Goal: Task Accomplishment & Management: Manage account settings

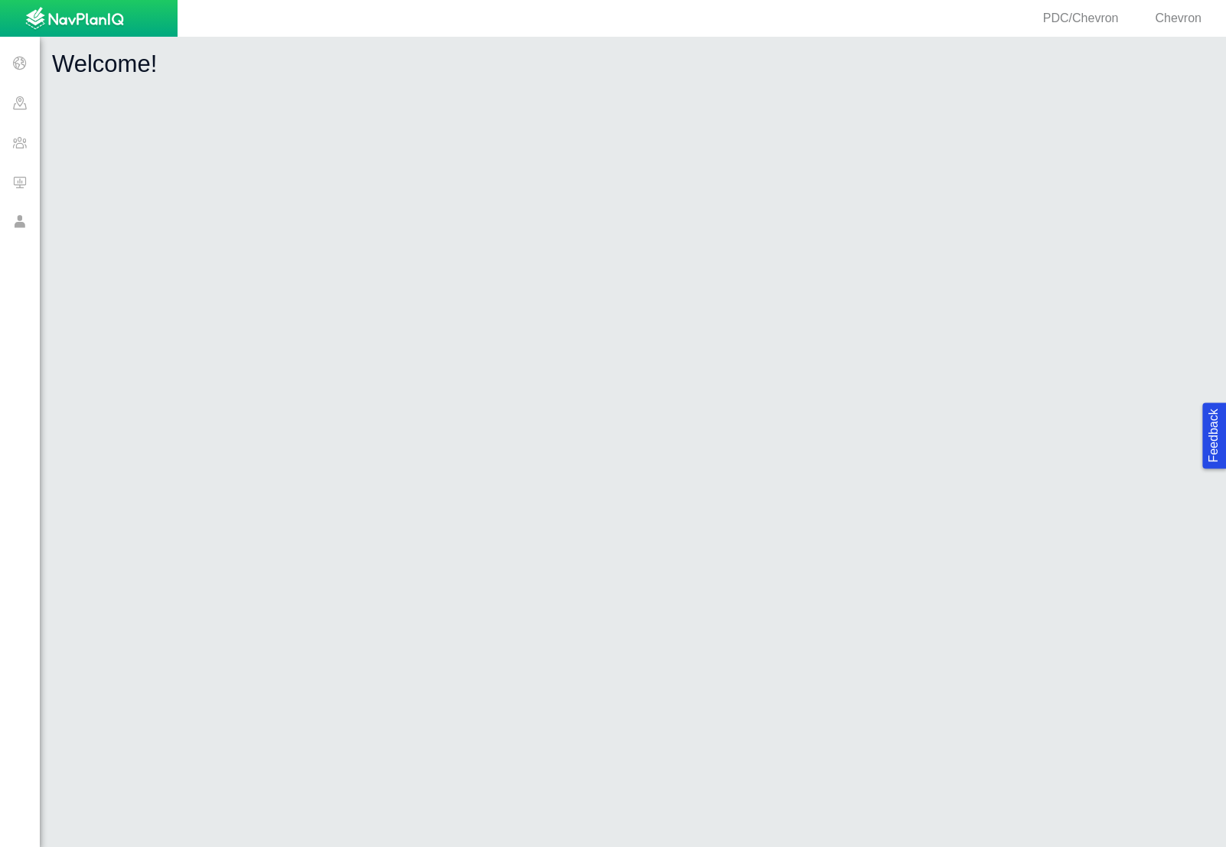
click at [19, 100] on span at bounding box center [20, 103] width 40 height 40
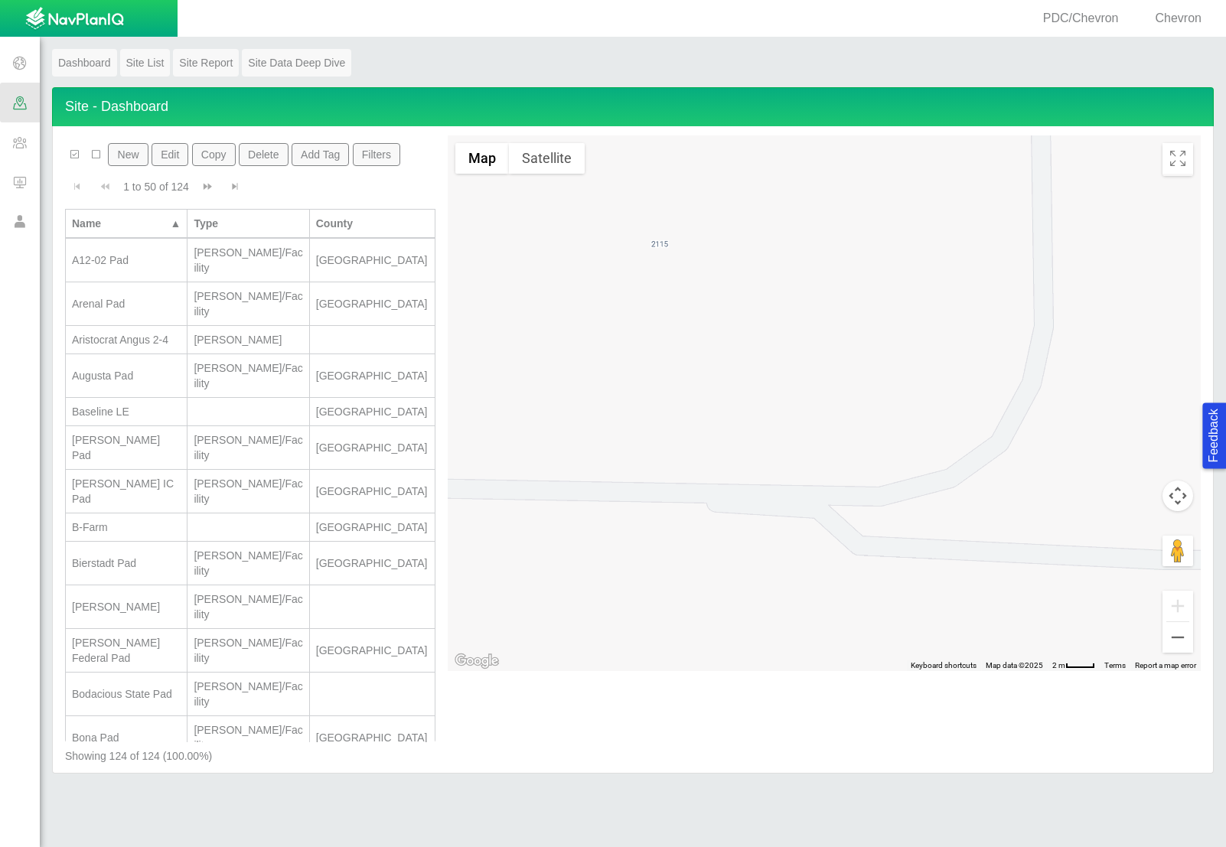
click at [29, 150] on span at bounding box center [20, 142] width 40 height 40
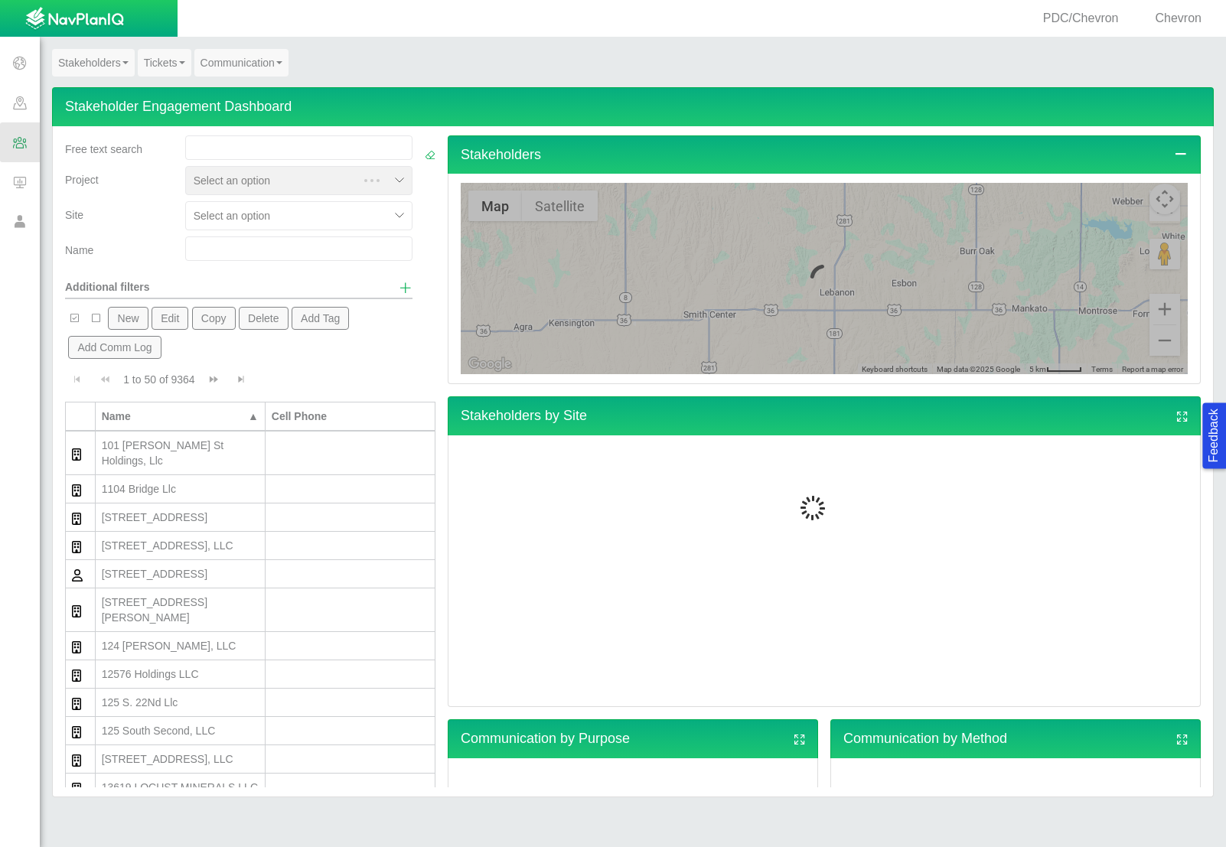
click at [145, 51] on link "Tickets" at bounding box center [165, 63] width 54 height 28
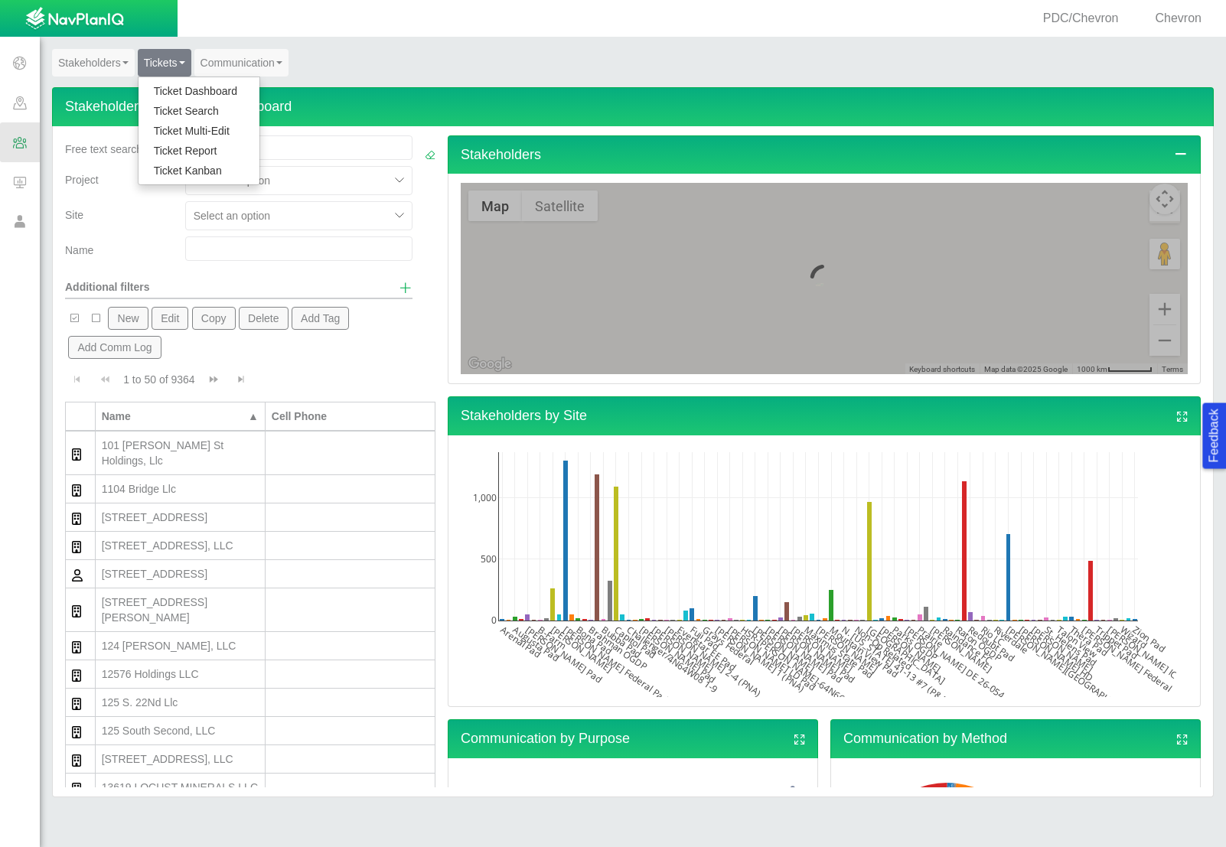
click at [170, 93] on link "Ticket Dashboard" at bounding box center [199, 91] width 121 height 20
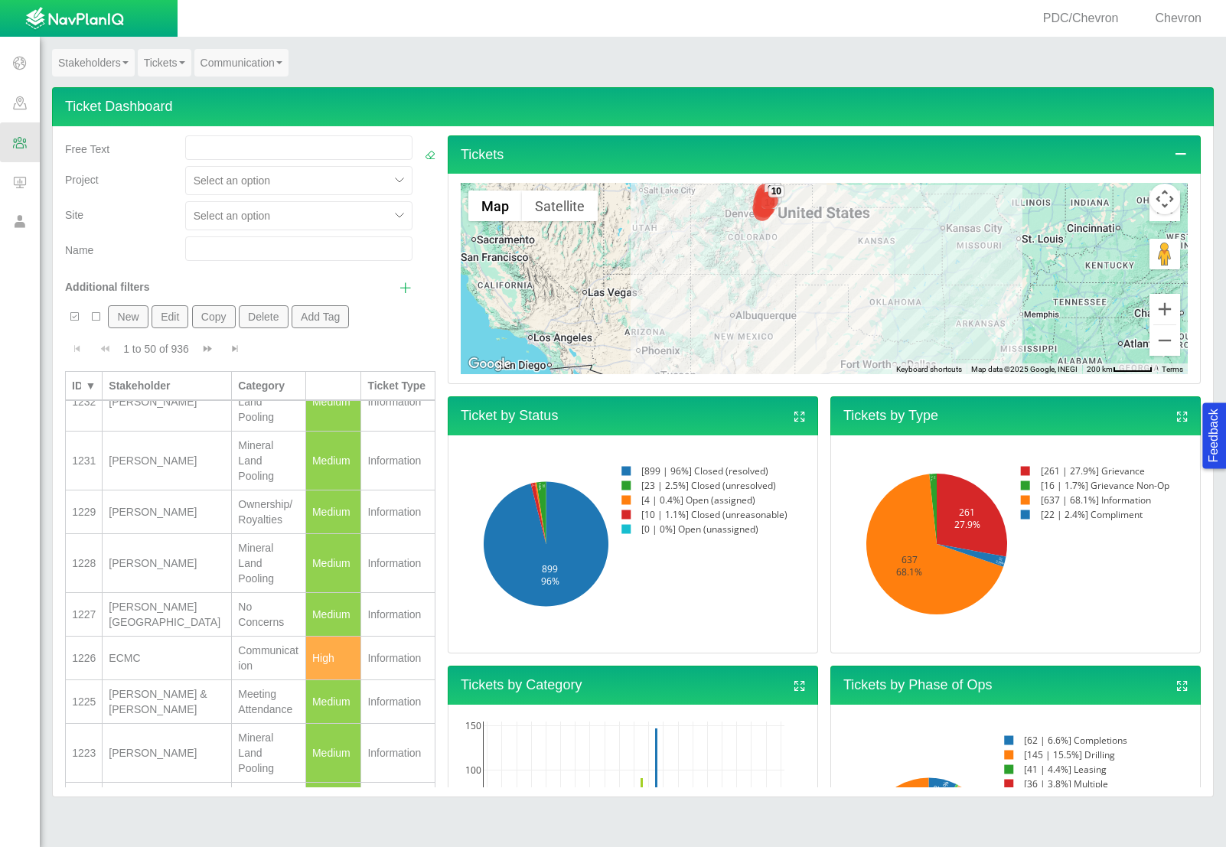
scroll to position [518, 0]
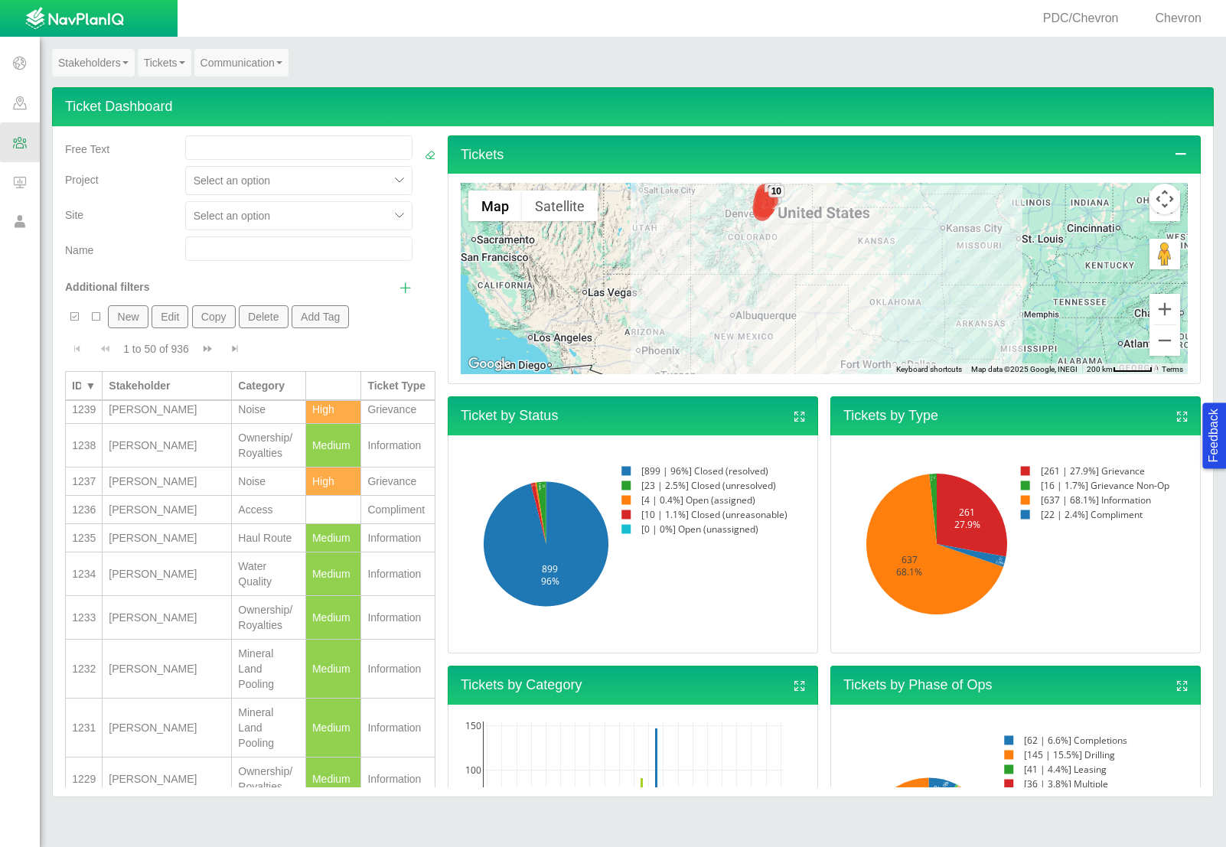
click at [205, 259] on input "text" at bounding box center [298, 248] width 227 height 24
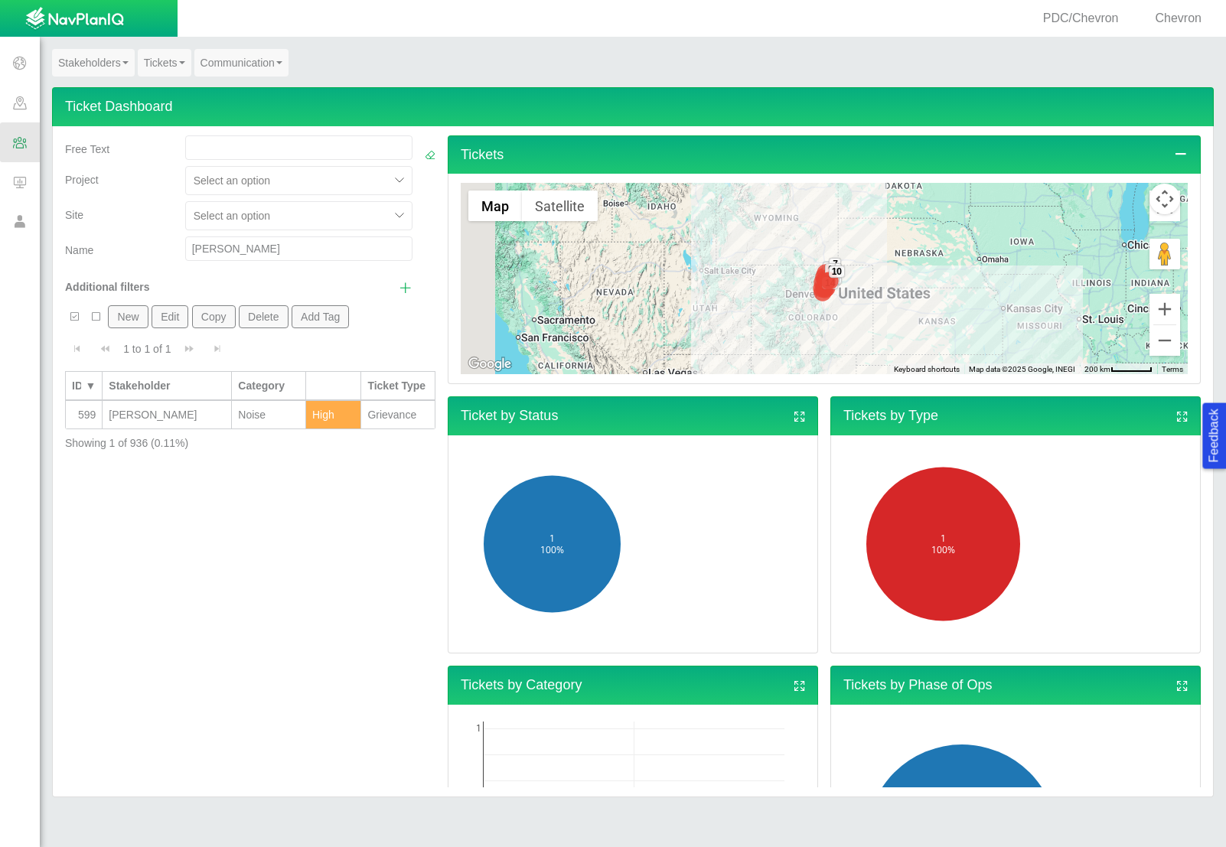
scroll to position [0, 0]
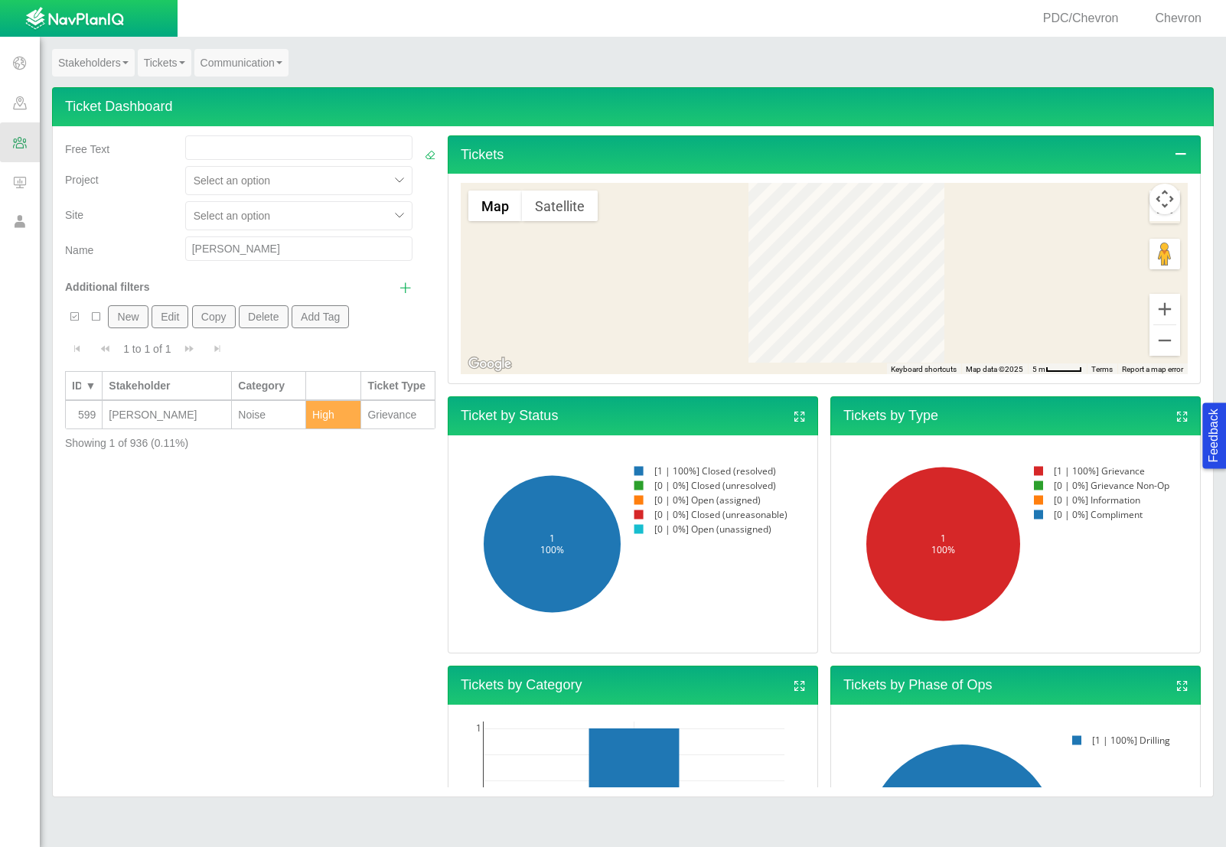
click at [236, 251] on input "[PERSON_NAME]" at bounding box center [298, 248] width 227 height 24
type input "wentz"
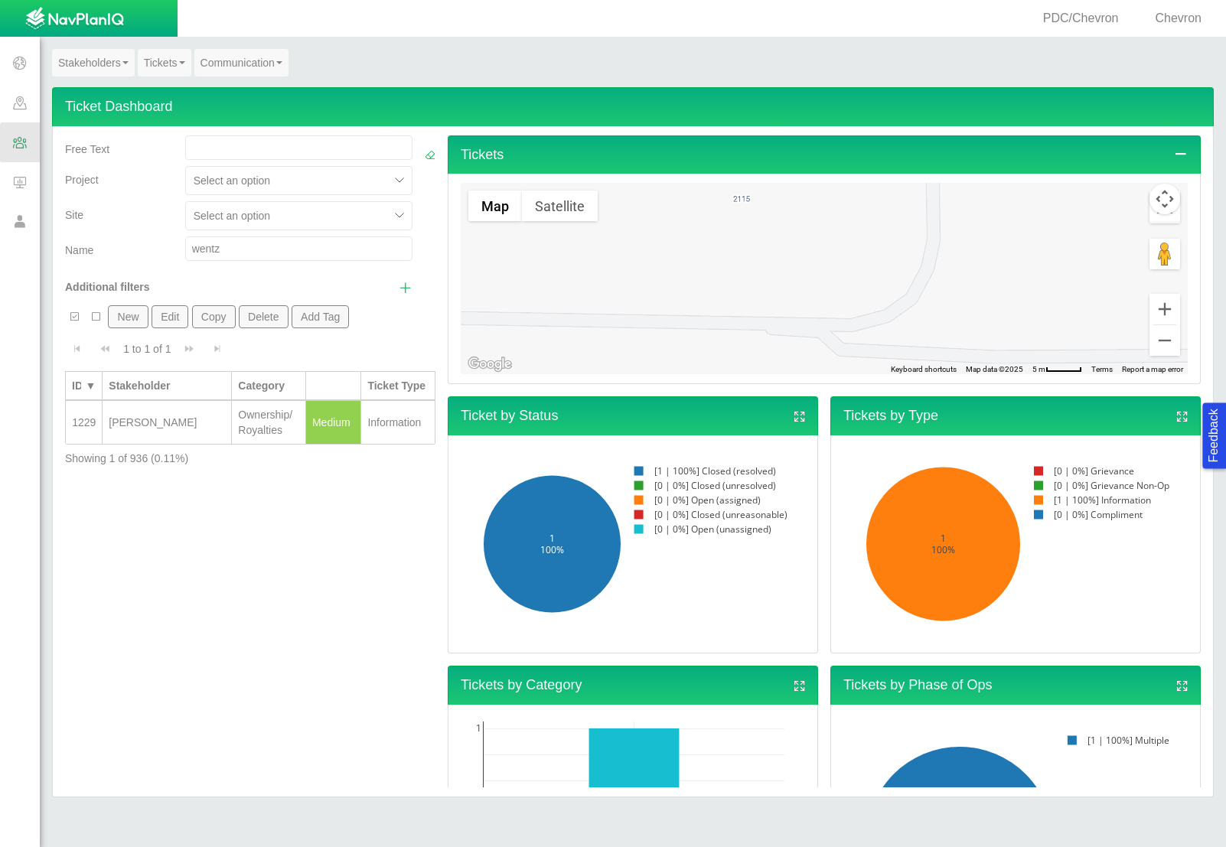
click at [236, 251] on input "wentz" at bounding box center [298, 248] width 227 height 24
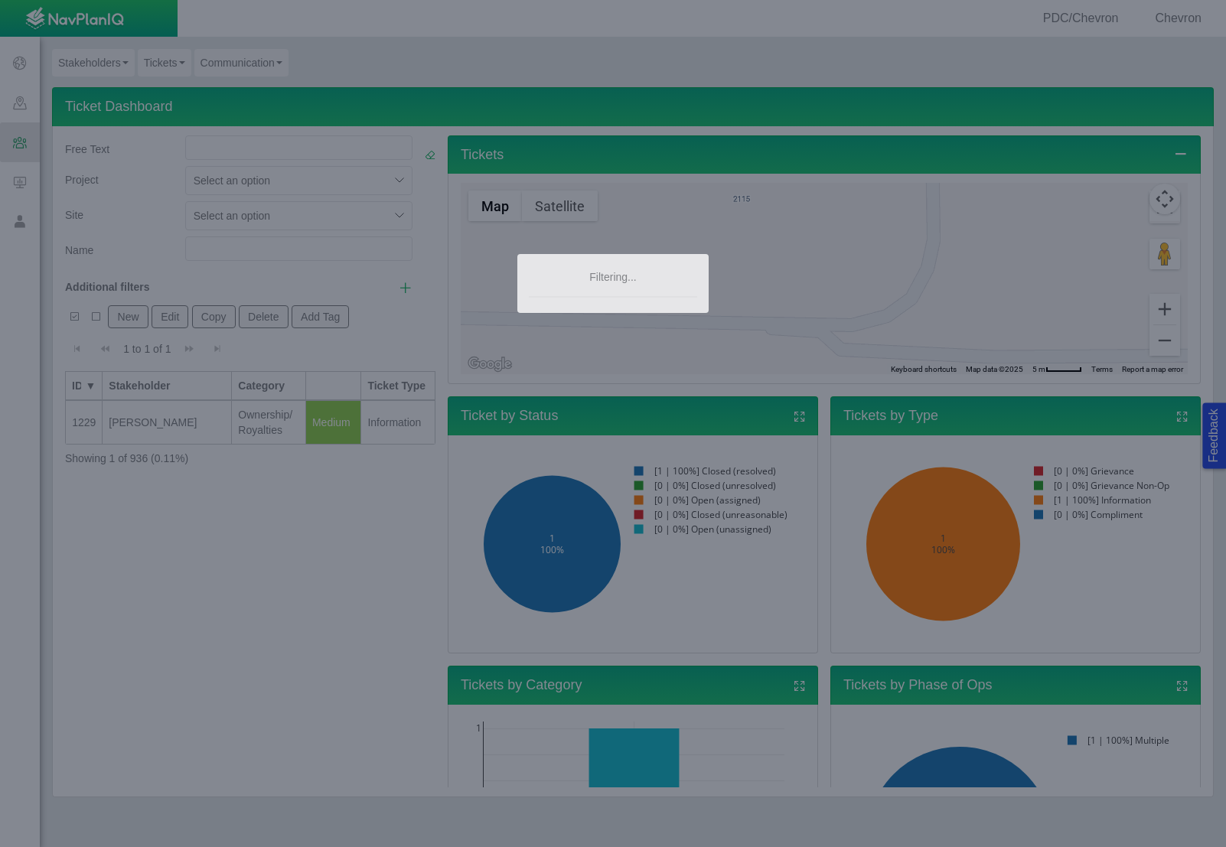
click at [1102, 20] on body "Feedback PDC/Chevron Chevron Projects Sites CRM Noise Customer Admin Stakeholde…" at bounding box center [613, 423] width 1226 height 847
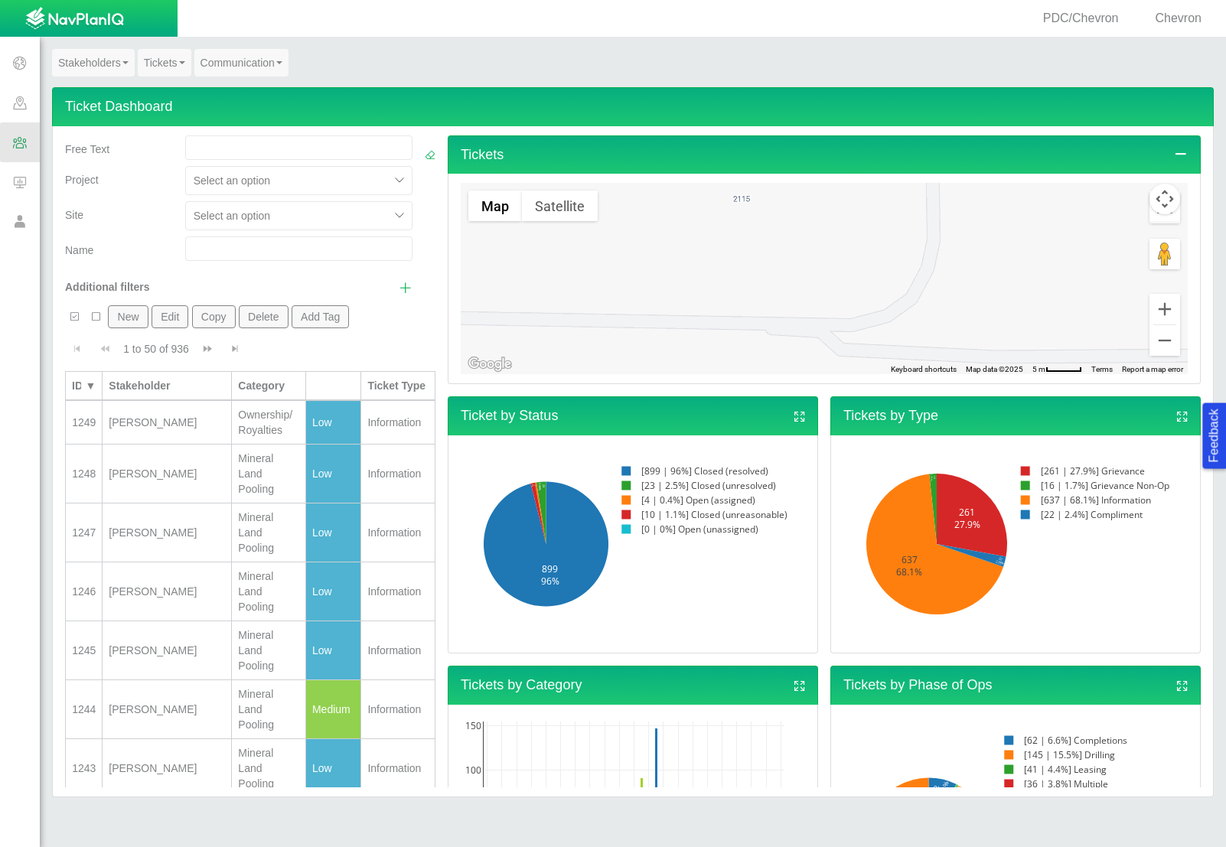
click at [1177, 19] on span "Chevron" at bounding box center [1178, 17] width 46 height 13
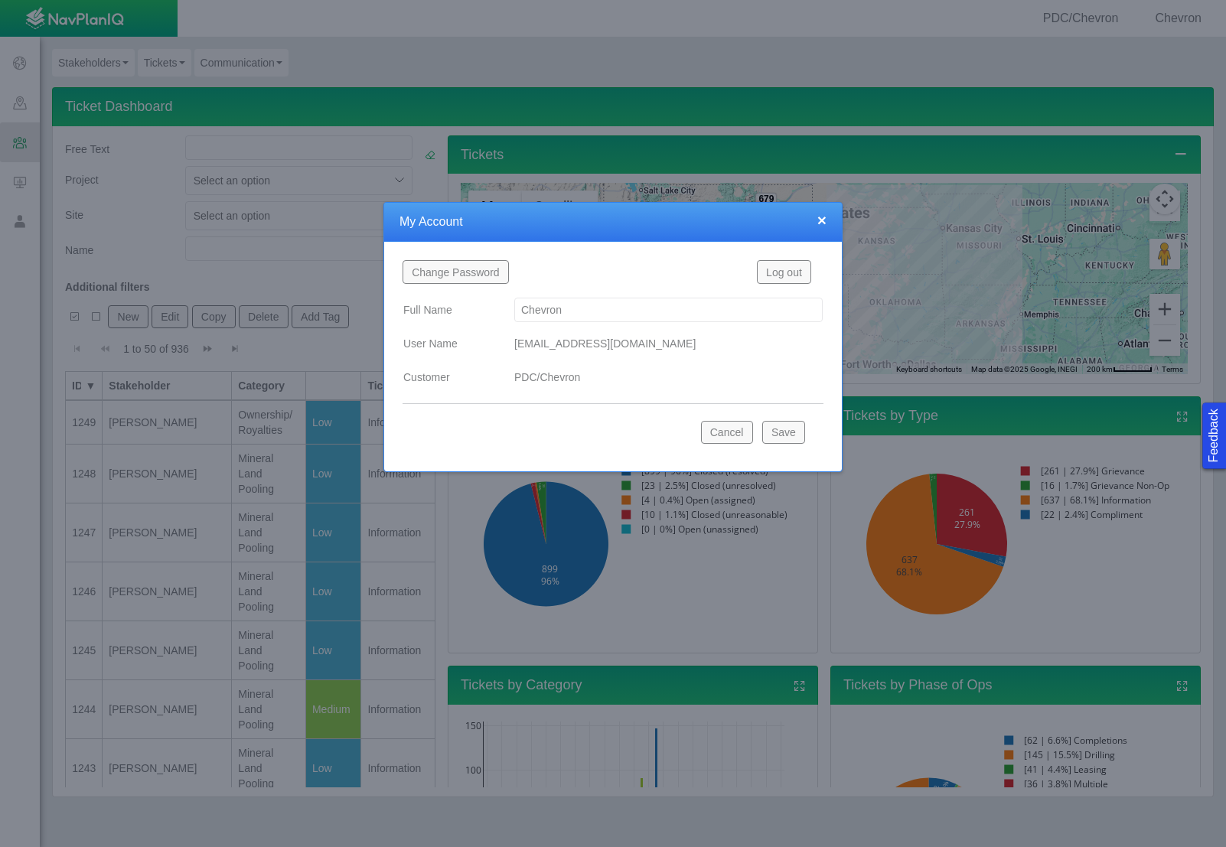
click at [787, 274] on button "Log out" at bounding box center [784, 271] width 54 height 23
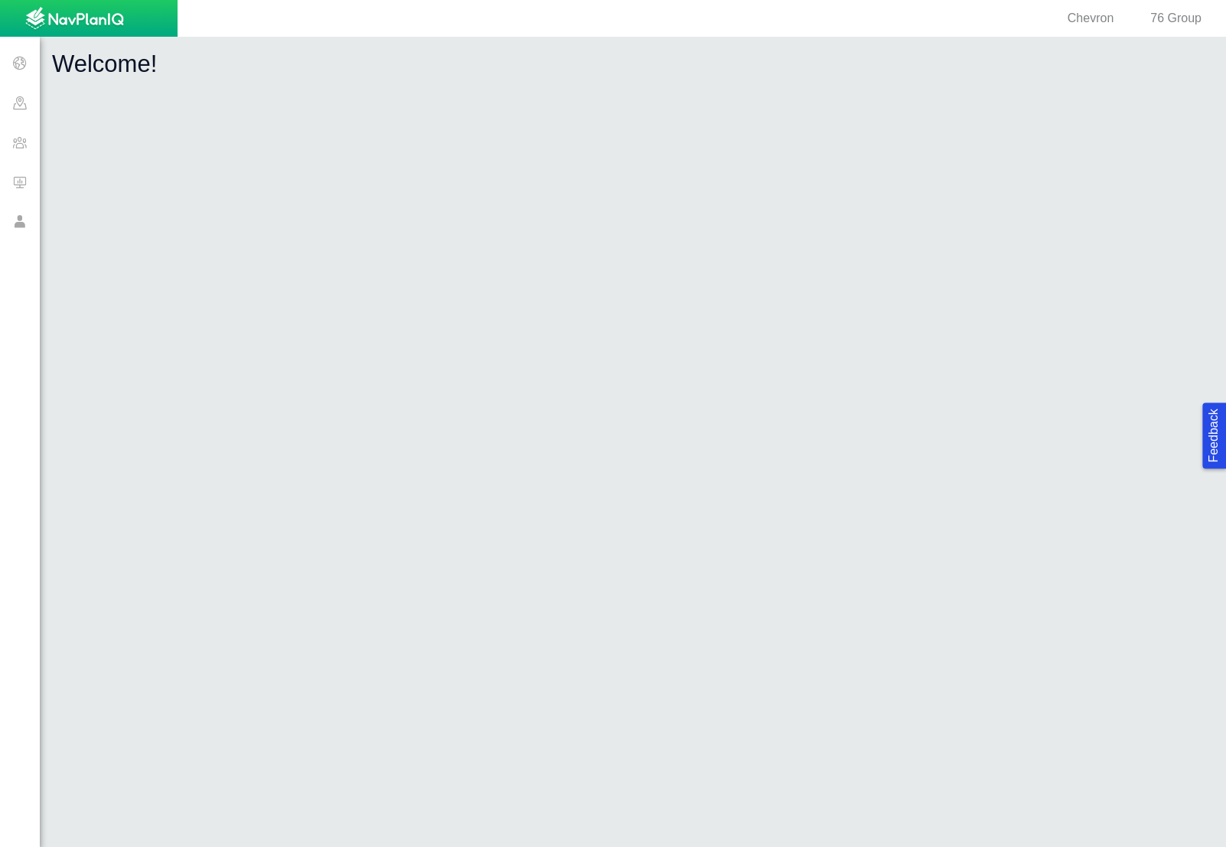
click at [29, 150] on span at bounding box center [20, 142] width 40 height 40
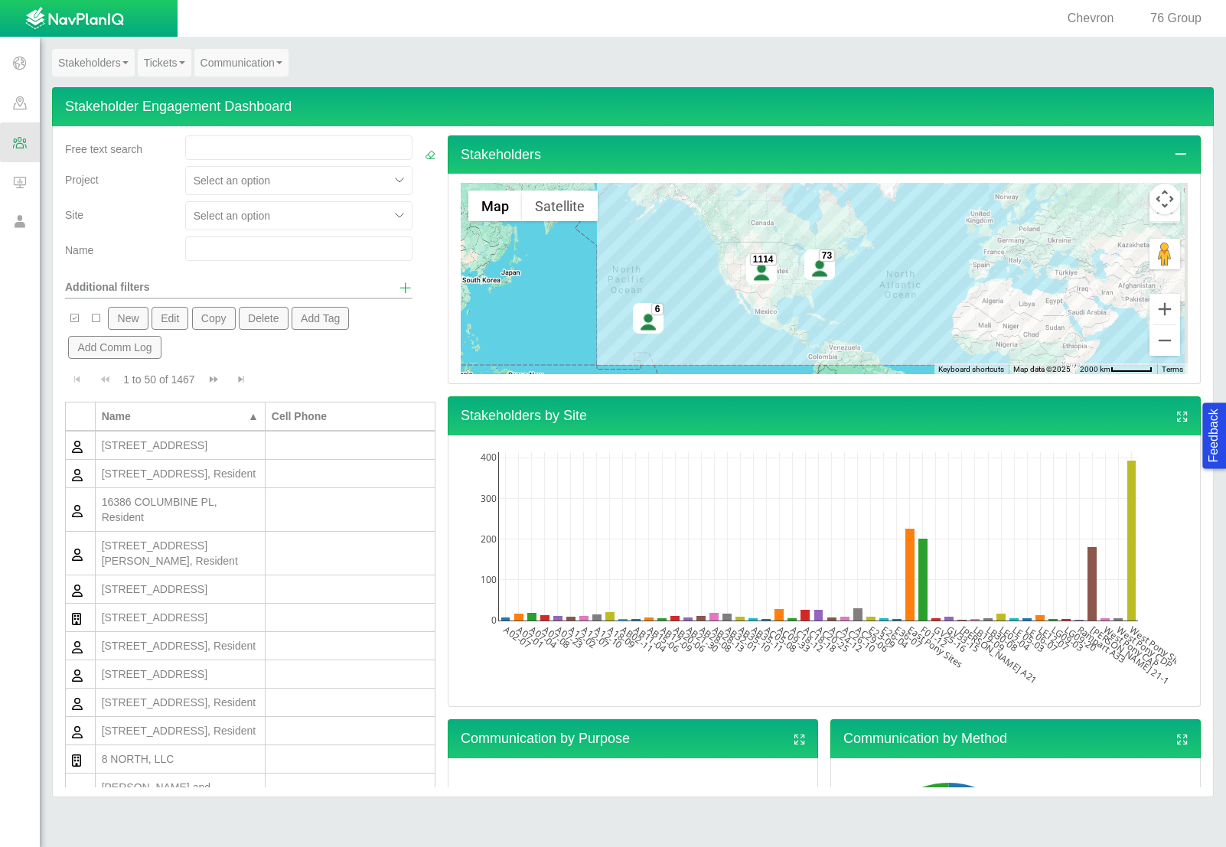
click at [266, 257] on input "text" at bounding box center [298, 248] width 227 height 24
type input "[PERSON_NAME]"
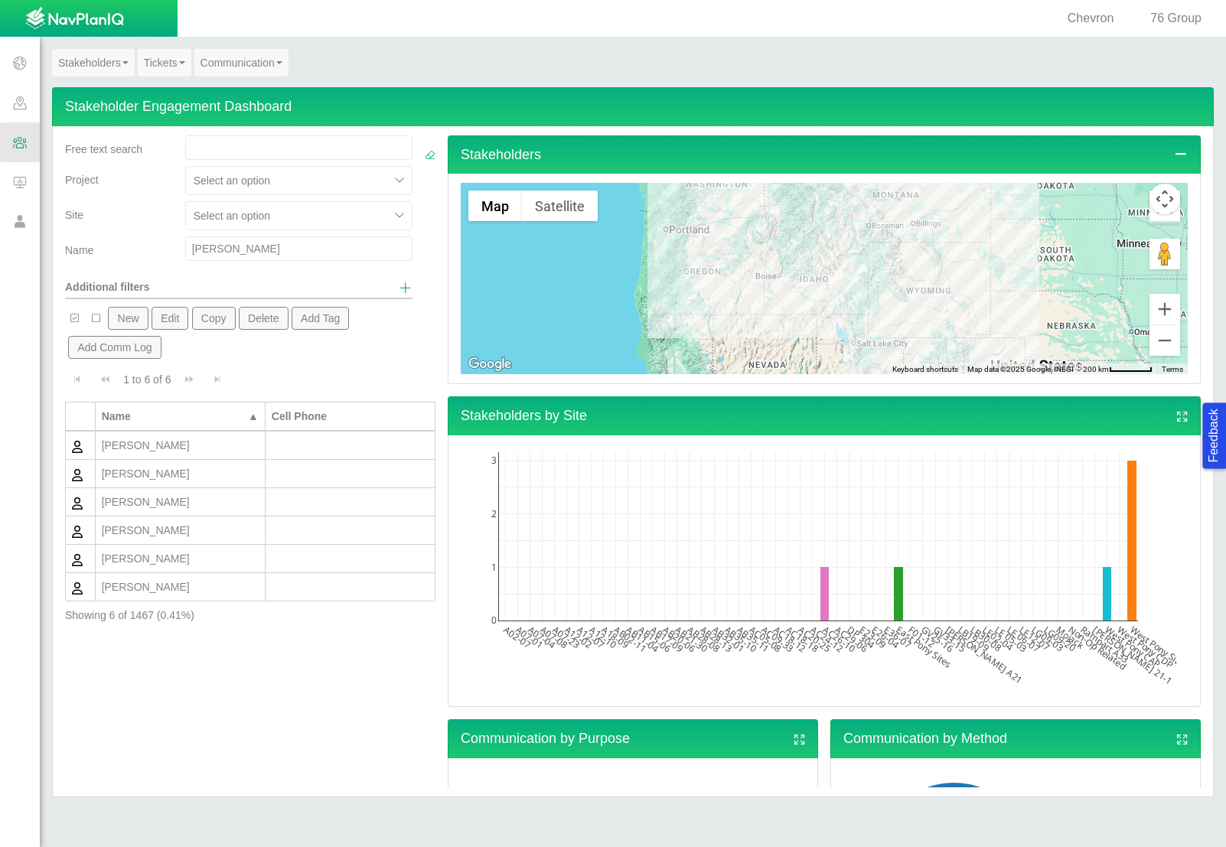
click at [230, 477] on div "[PERSON_NAME]" at bounding box center [180, 473] width 157 height 15
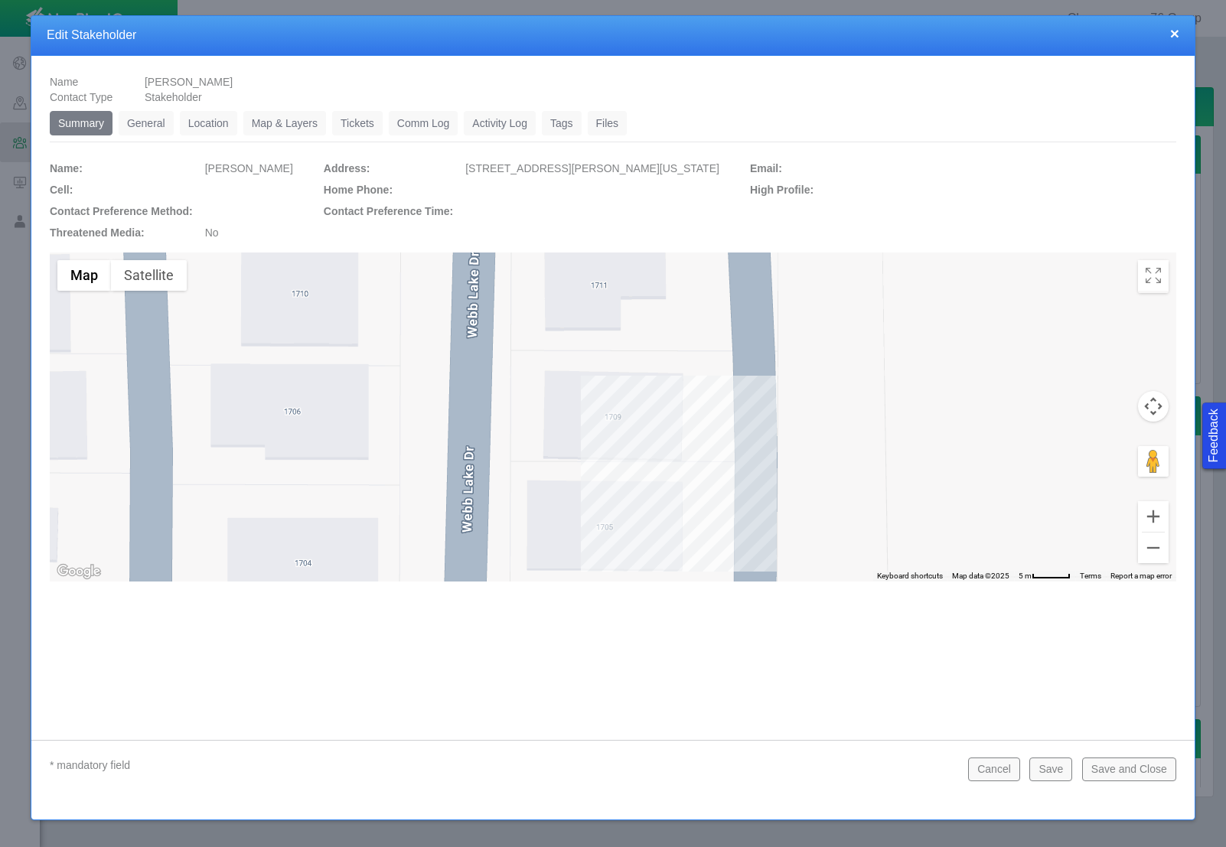
click at [370, 127] on link "Tickets" at bounding box center [357, 123] width 51 height 24
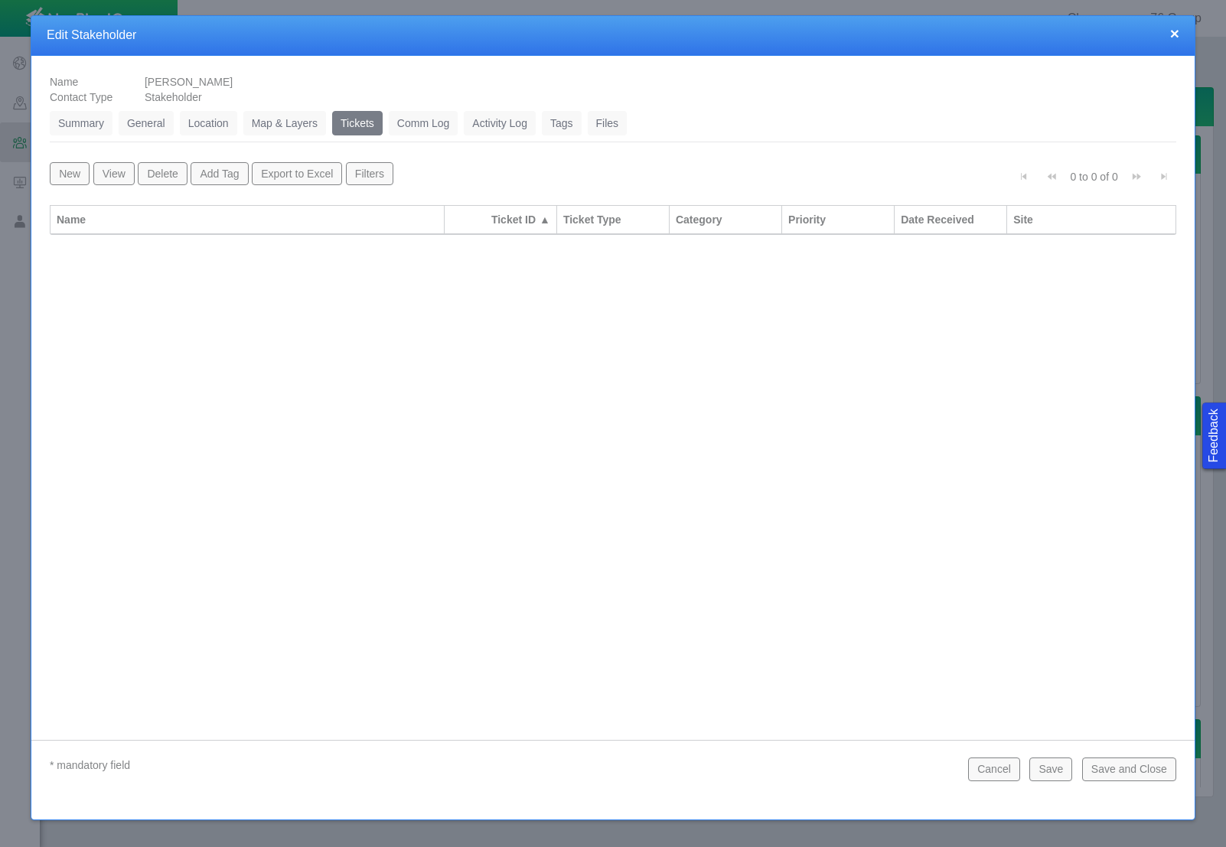
click at [1009, 763] on button "Cancel" at bounding box center [994, 769] width 52 height 23
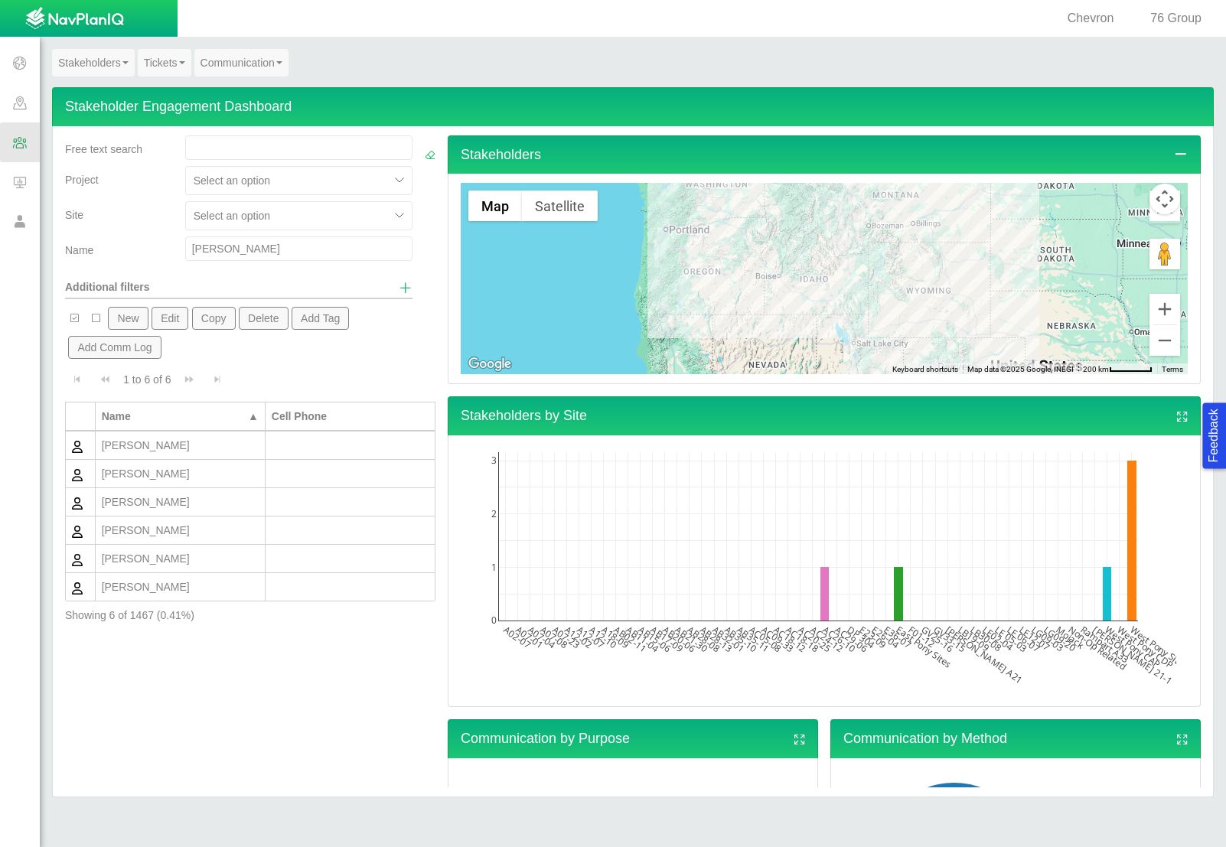
click at [219, 500] on div "[PERSON_NAME]" at bounding box center [180, 501] width 157 height 15
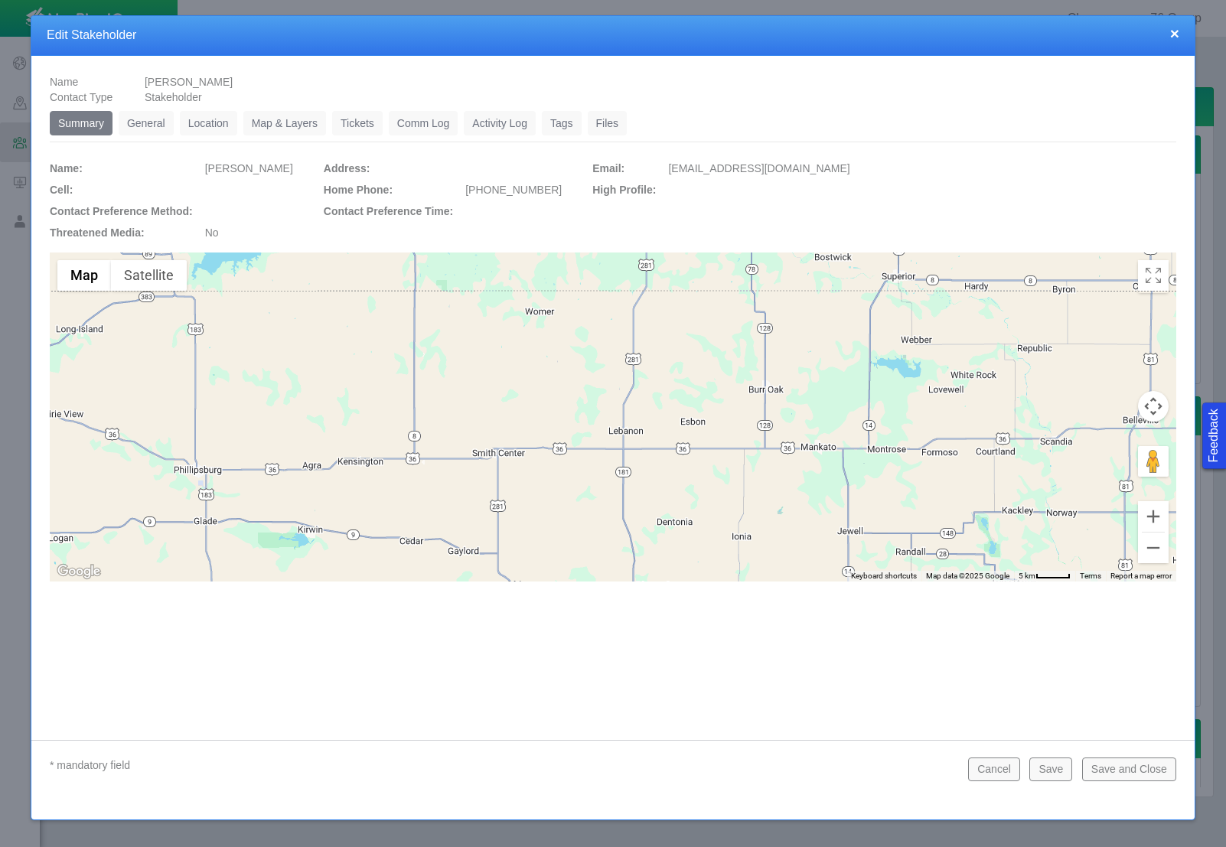
click at [372, 108] on div "Summary 0 General 0 Location 0 Map & Layers 0 Tickets 0 Comm Log 0 Activity Log…" at bounding box center [613, 343] width 1139 height 477
click at [363, 124] on link "Tickets" at bounding box center [357, 123] width 51 height 24
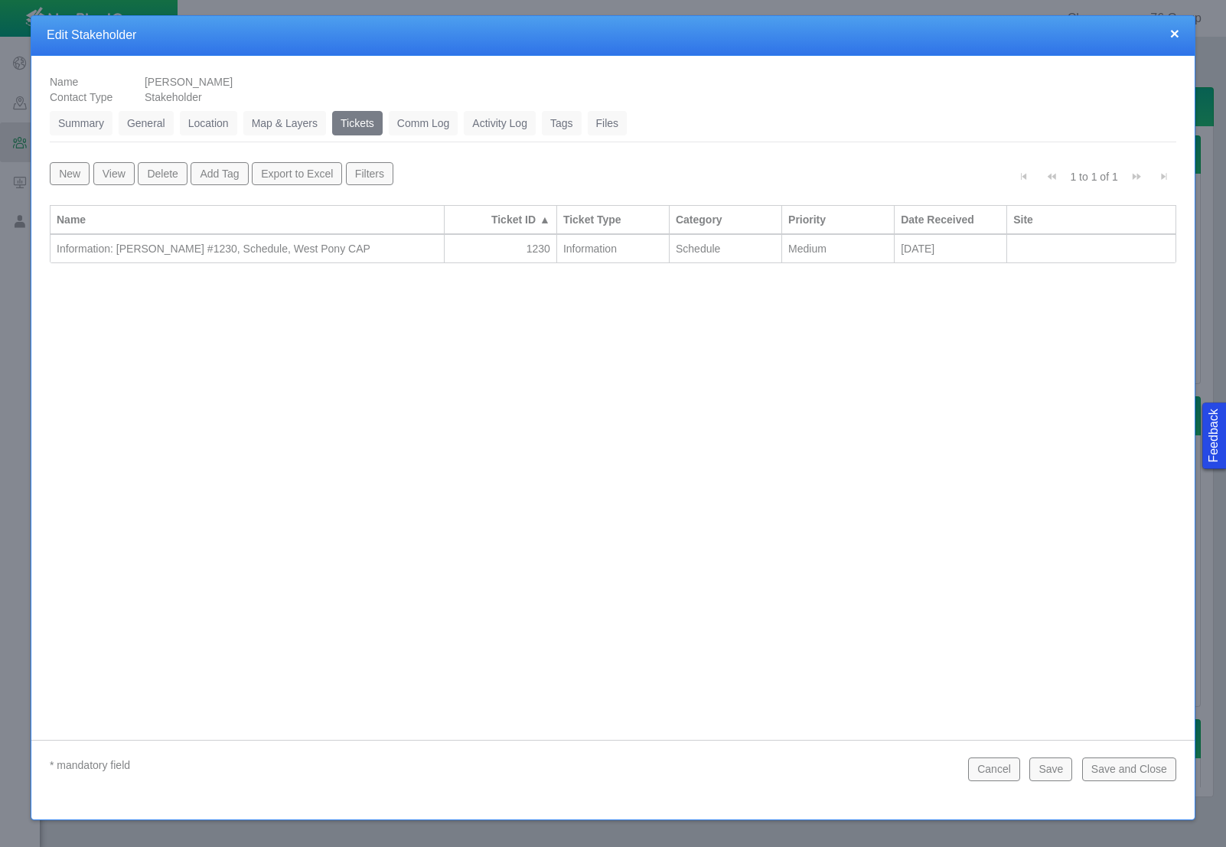
click at [310, 256] on div "Information: [PERSON_NAME] #1230, Schedule, West Pony CAP" at bounding box center [247, 248] width 381 height 15
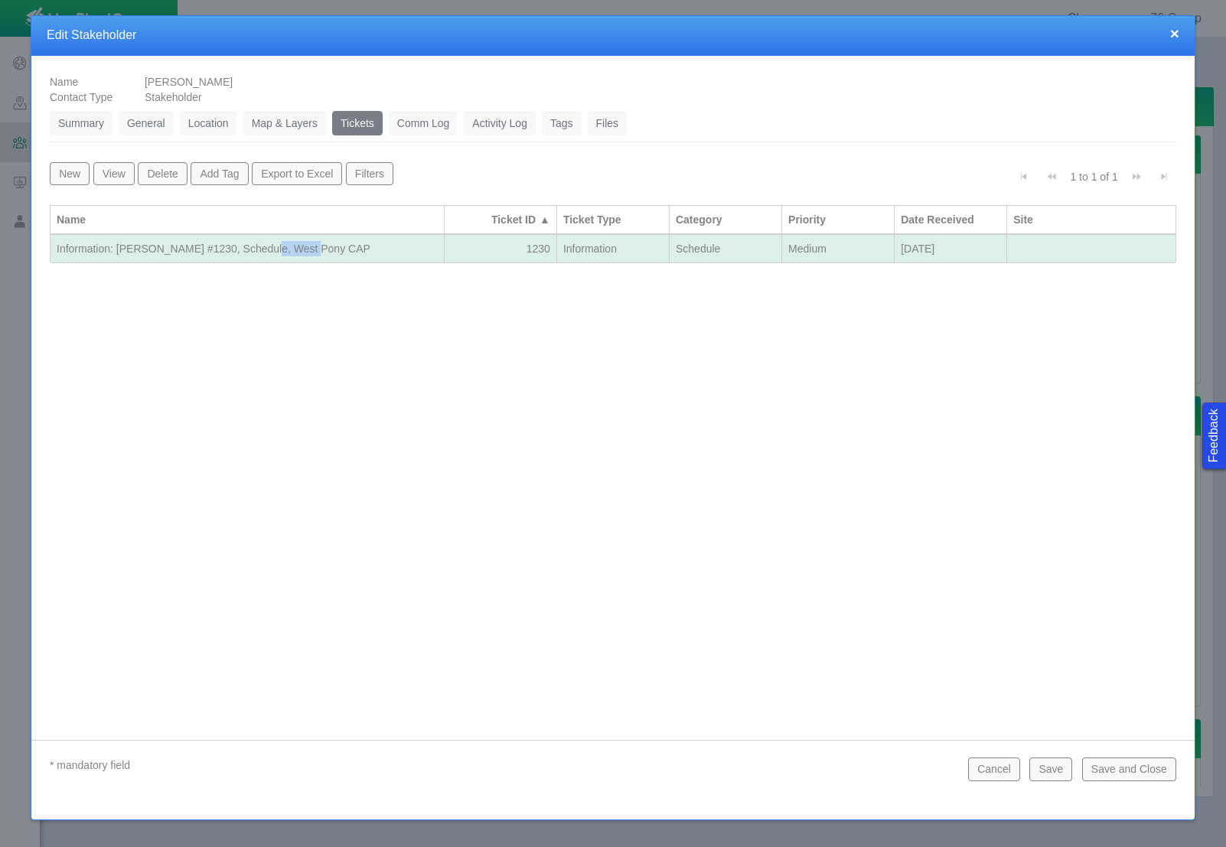
click at [310, 256] on div "Information: [PERSON_NAME] #1230, Schedule, West Pony CAP" at bounding box center [247, 248] width 381 height 15
select select "149744687610123341"
select select "150870587516966190"
select select "31806672368371688"
select select "Medium"
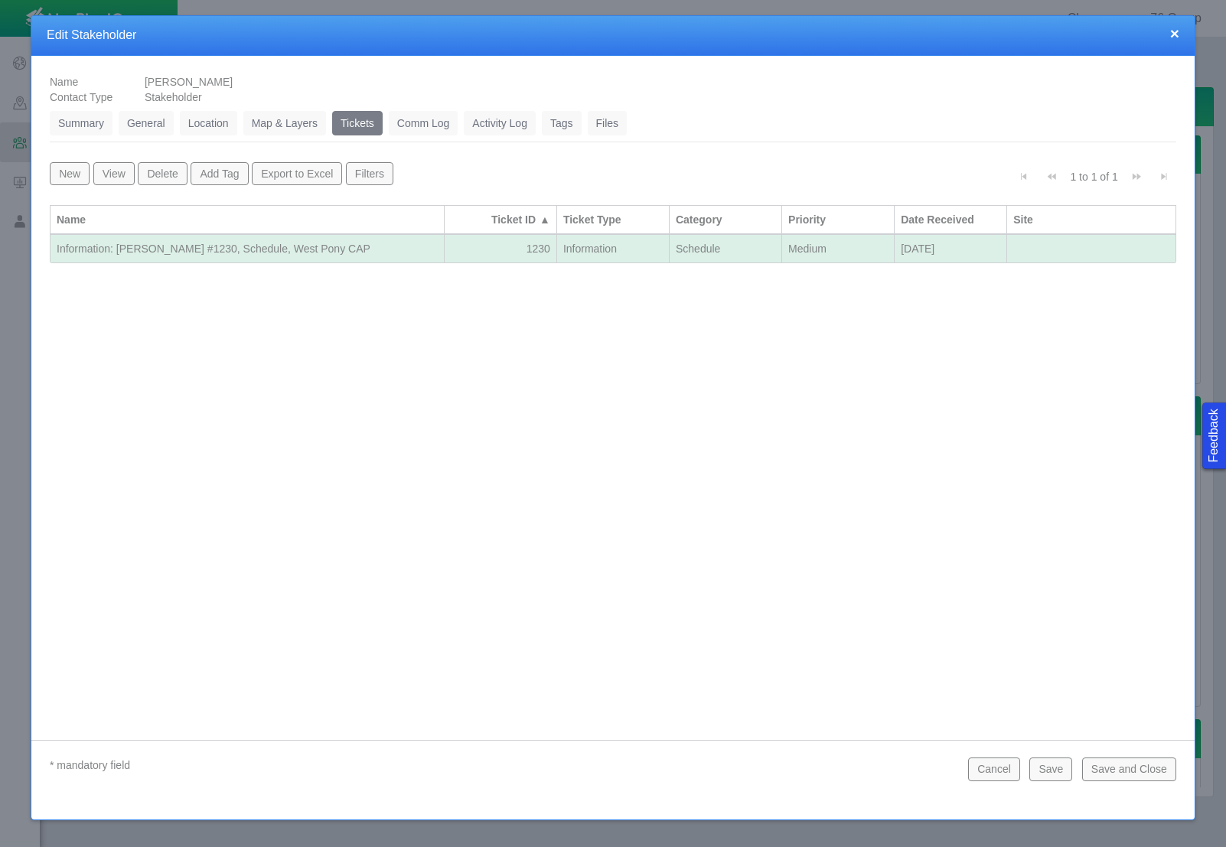
select select "92605267337846124"
select select "81909218222842207"
select select "155092712167574558"
select select "99923616732335145"
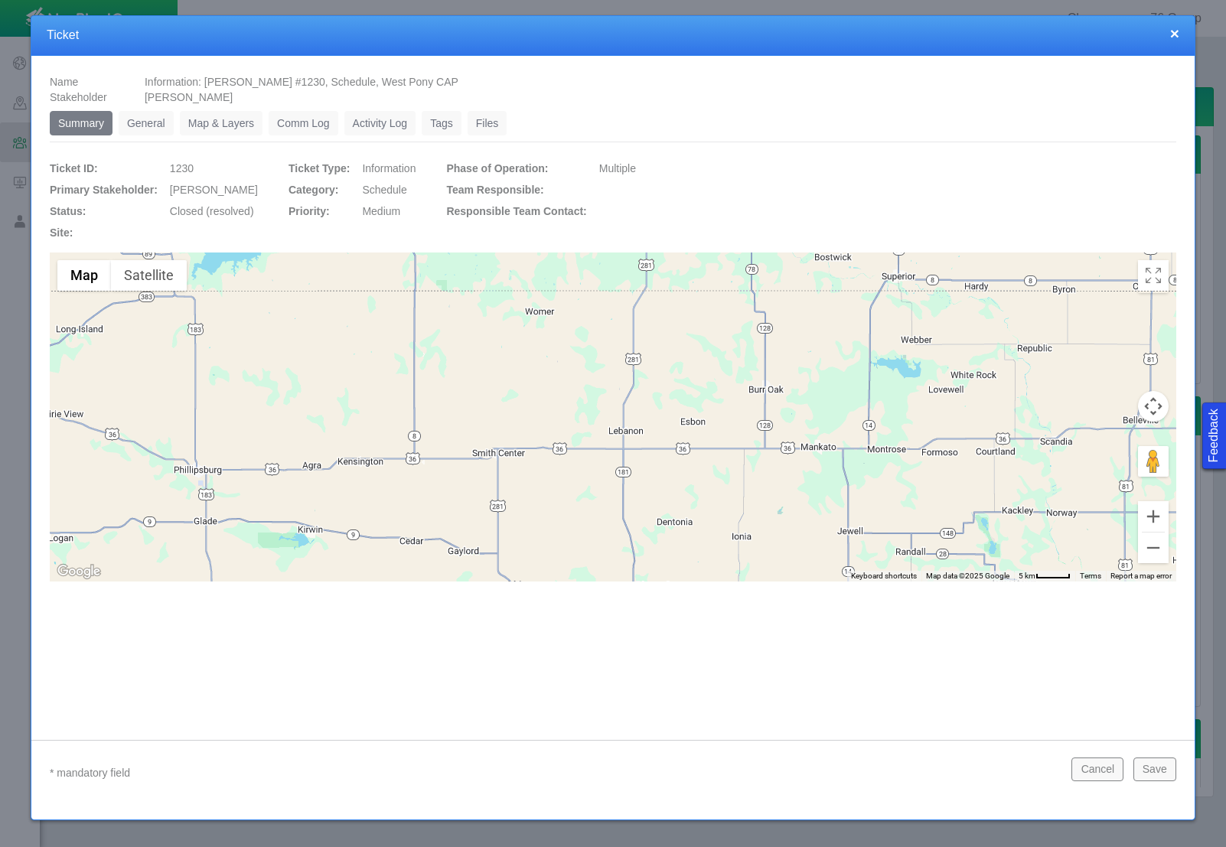
click at [155, 115] on link "General" at bounding box center [146, 123] width 55 height 24
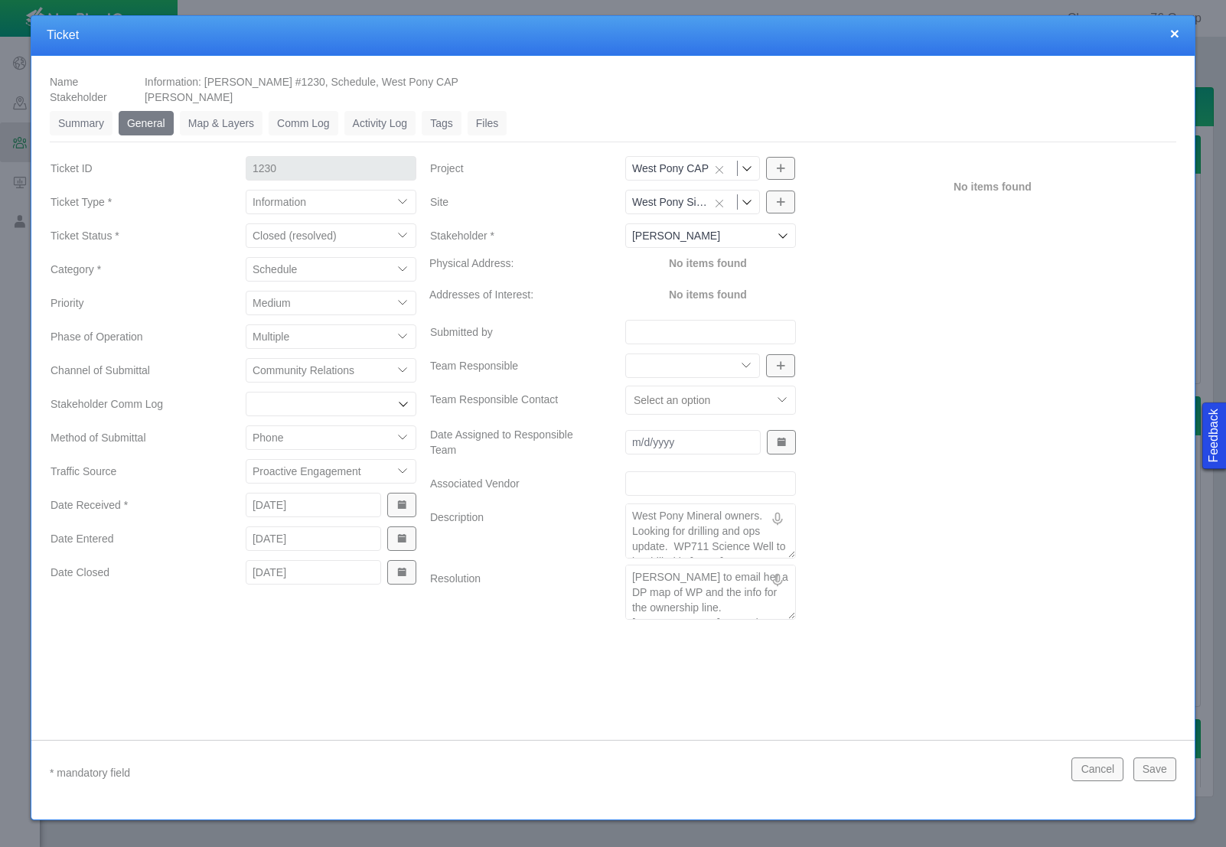
scroll to position [15, 0]
click at [782, 612] on textarea "[PERSON_NAME] to email her a DP map of WP and the info for the ownership line. …" at bounding box center [710, 592] width 171 height 55
type textarea "x"
type textarea "[PERSON_NAME] to email her a DP map of WP and the info for the ownership line. …"
type textarea "x"
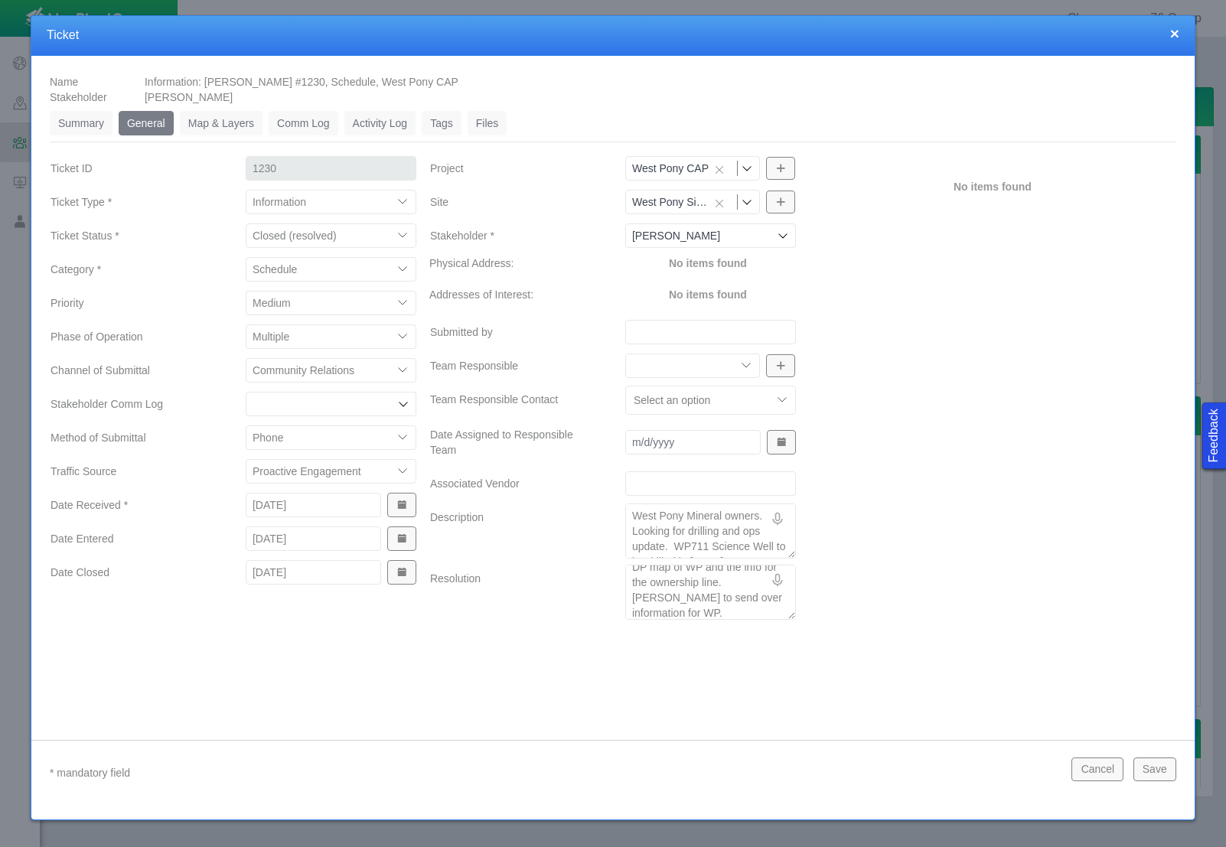
type textarea "[PERSON_NAME] to email her a DP map of WP and the info for the ownership line. …"
type textarea "x"
type textarea "[PERSON_NAME] to email her a DP map of WP and the info for the ownership line. …"
type textarea "x"
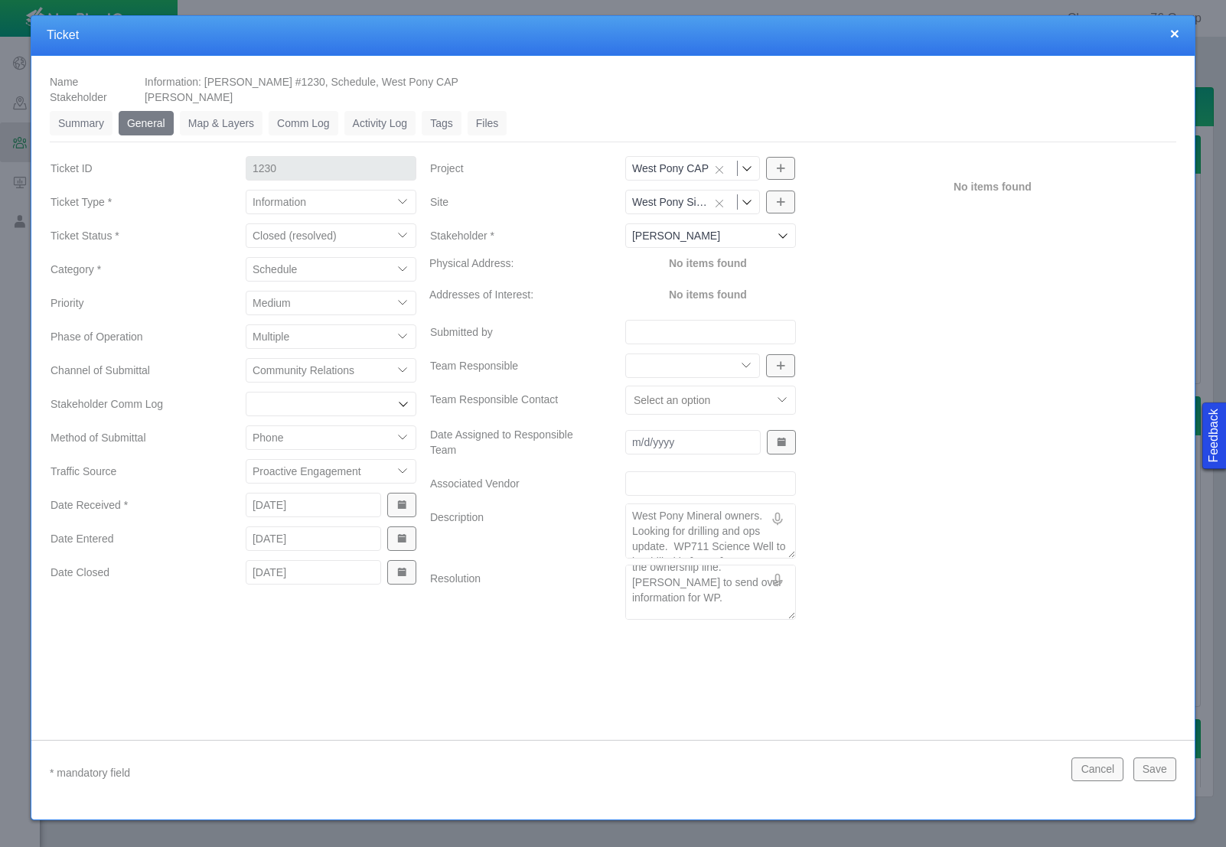
type textarea "[PERSON_NAME] to email her a DP map of WP and the info for the ownership line. …"
type textarea "x"
type textarea "[PERSON_NAME] to email her a DP map of WP and the info for the ownership line. …"
type textarea "x"
type textarea "[PERSON_NAME] to email her a DP map of WP and the info for the ownership line. …"
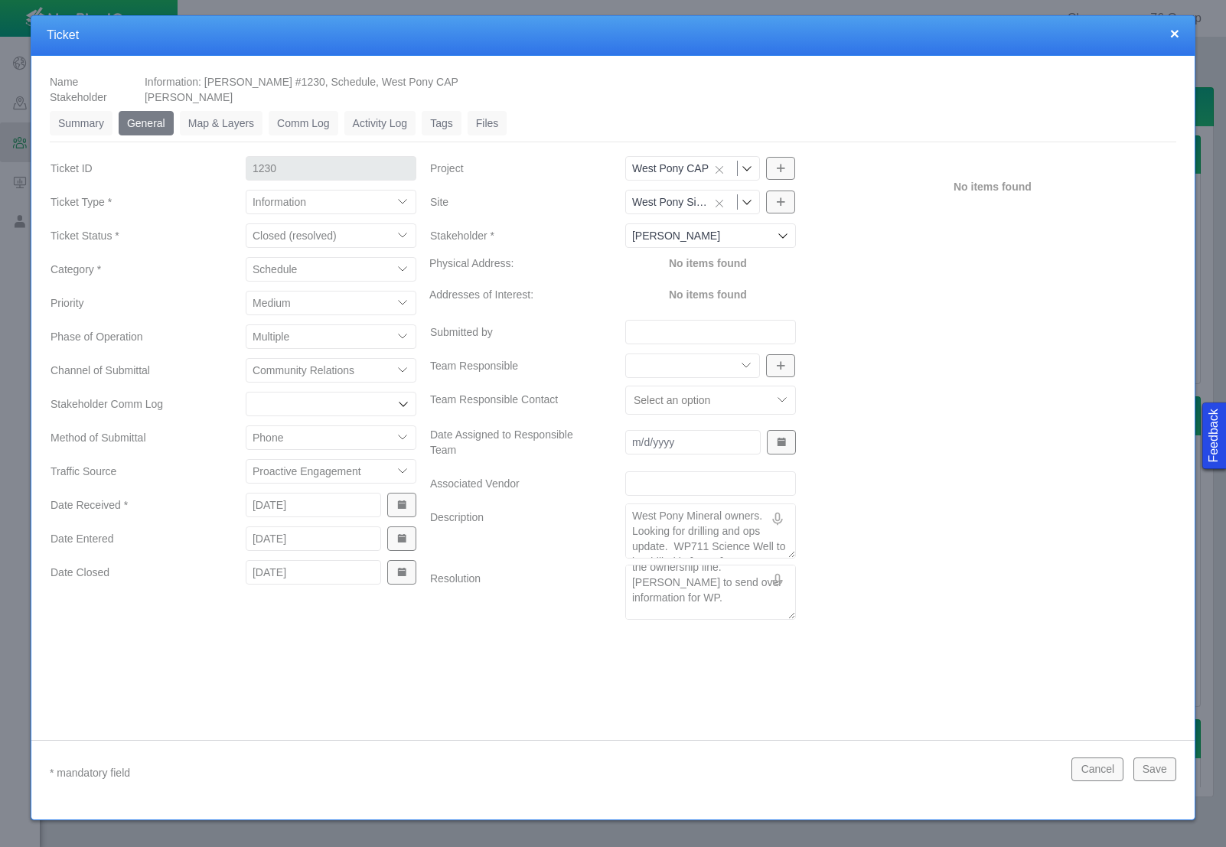
type textarea "x"
type textarea "[PERSON_NAME] to email her a DP map of WP and the info for the ownership line. …"
type textarea "x"
type textarea "[PERSON_NAME] to email her a DP map of WP and the info for the ownership line. …"
type textarea "x"
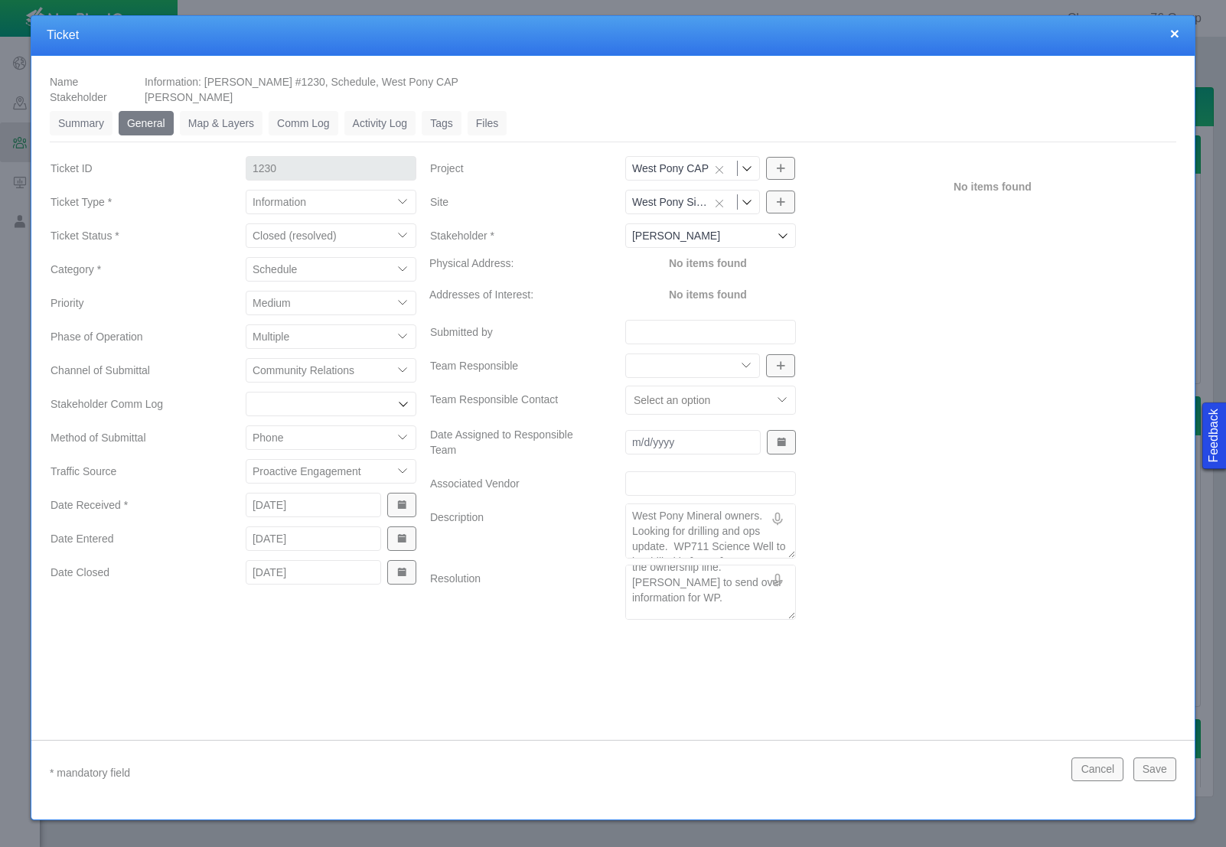
type textarea "[PERSON_NAME] to email her a DP map of WP and the info for the ownership line. …"
type textarea "x"
type textarea "[PERSON_NAME] to email her a DP map of WP and the info for the ownership line. …"
type textarea "x"
type textarea "[PERSON_NAME] to email her a DP map of WP and the info for the ownership line. …"
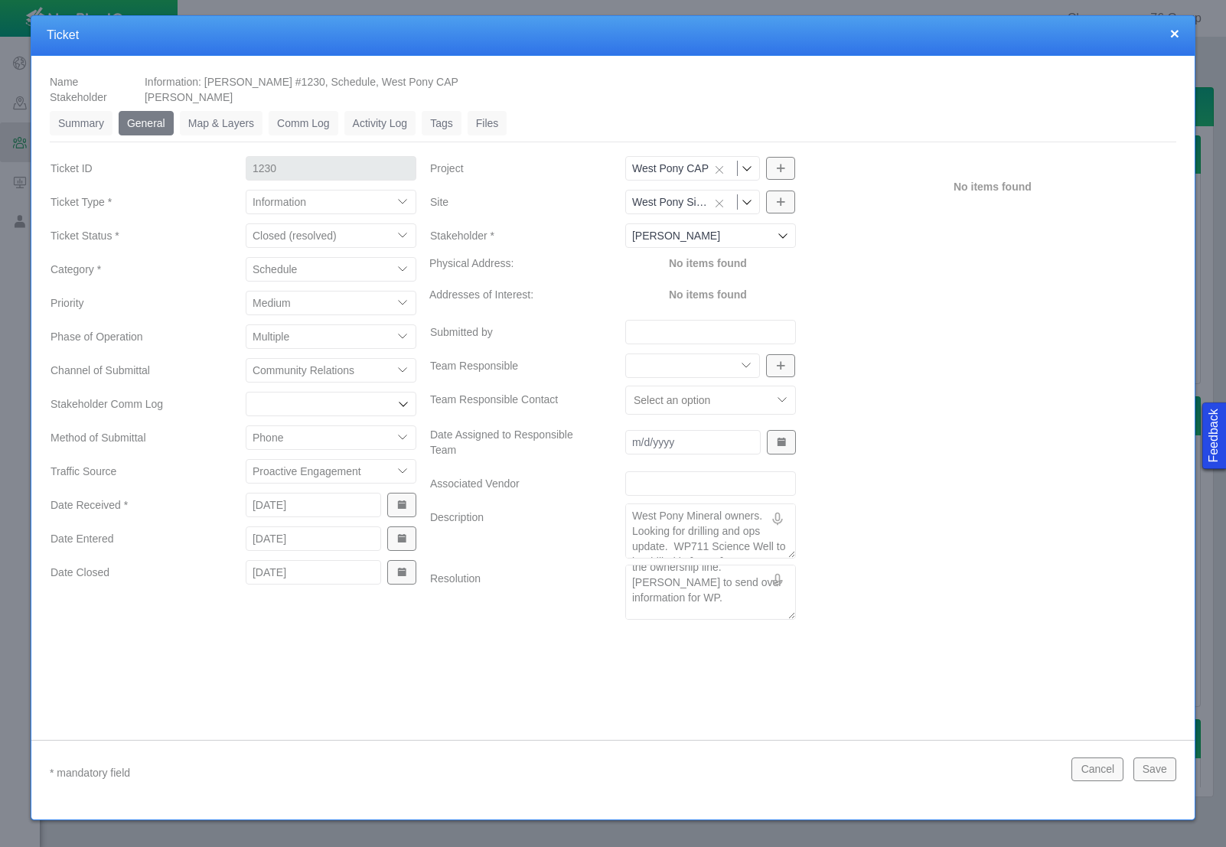
type textarea "x"
type textarea "[PERSON_NAME] to email her a DP map of WP and the info for the ownership line. …"
type textarea "x"
type textarea "[PERSON_NAME] to email her a DP map of WP and the info for the ownership line. …"
type textarea "x"
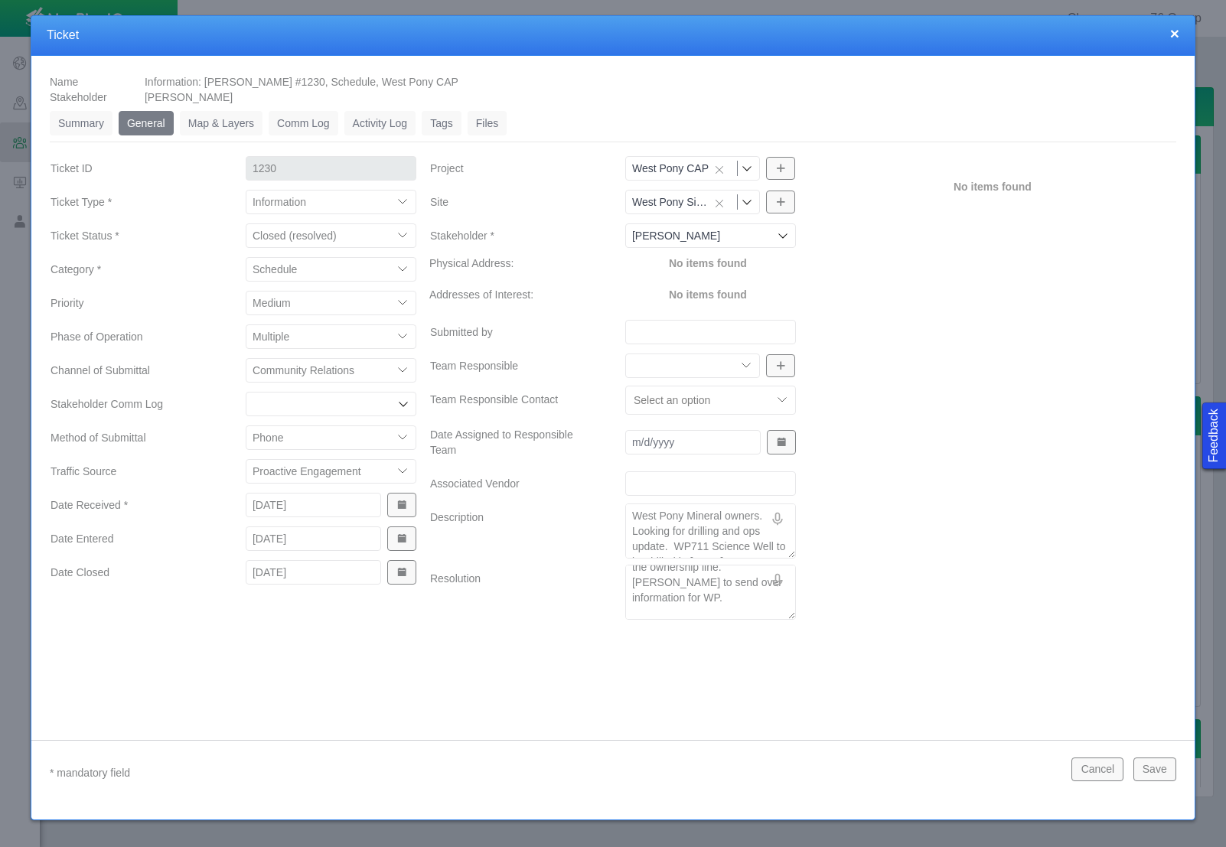
type textarea "[PERSON_NAME] to email her a DP map of WP and the info for the ownership line. …"
type textarea "x"
type textarea "[PERSON_NAME] to email her a DP map of WP and the info for the ownership line. …"
type textarea "x"
type textarea "[PERSON_NAME] to email her a DP map of WP and the info for the ownership line. …"
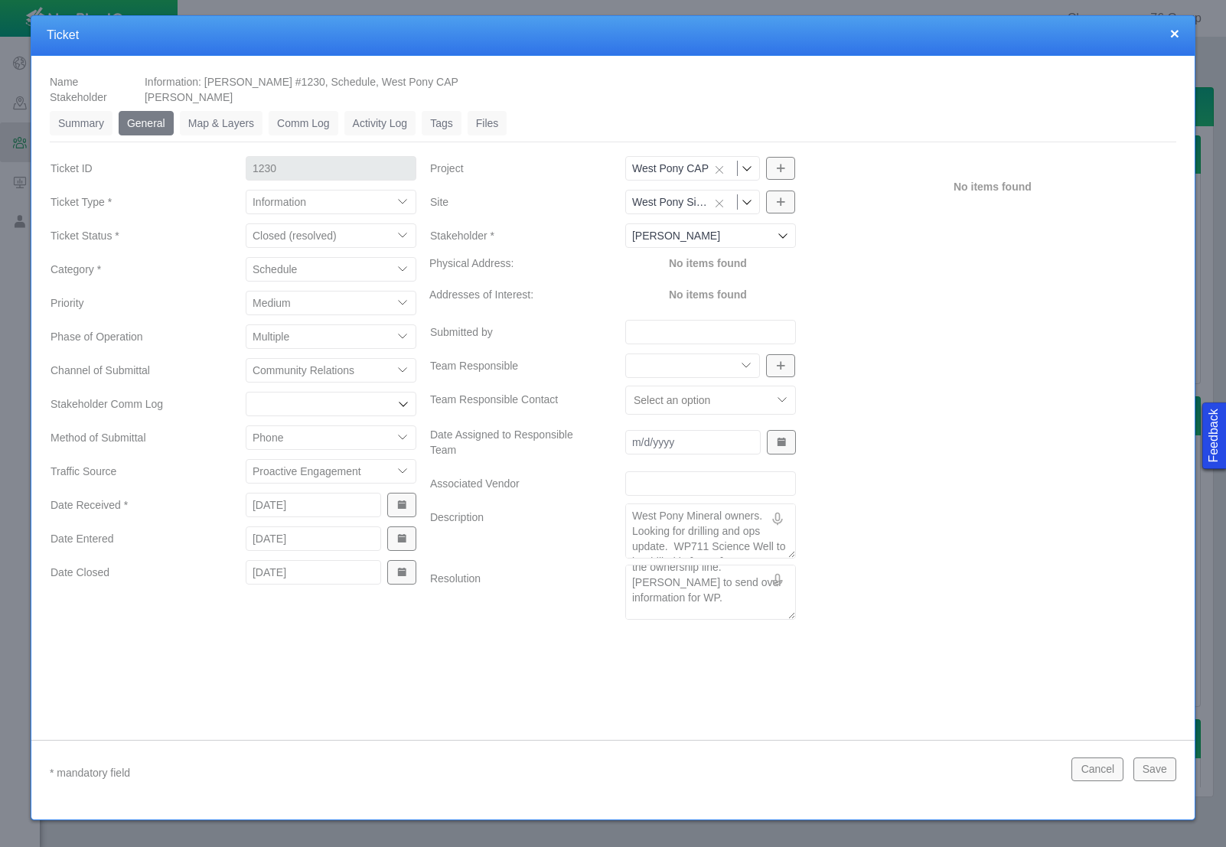
type textarea "x"
type textarea "[PERSON_NAME] to email her a DP map of WP and the info for the ownership line. …"
type textarea "x"
type textarea "[PERSON_NAME] to email her a DP map of WP and the info for the ownership line. …"
type textarea "x"
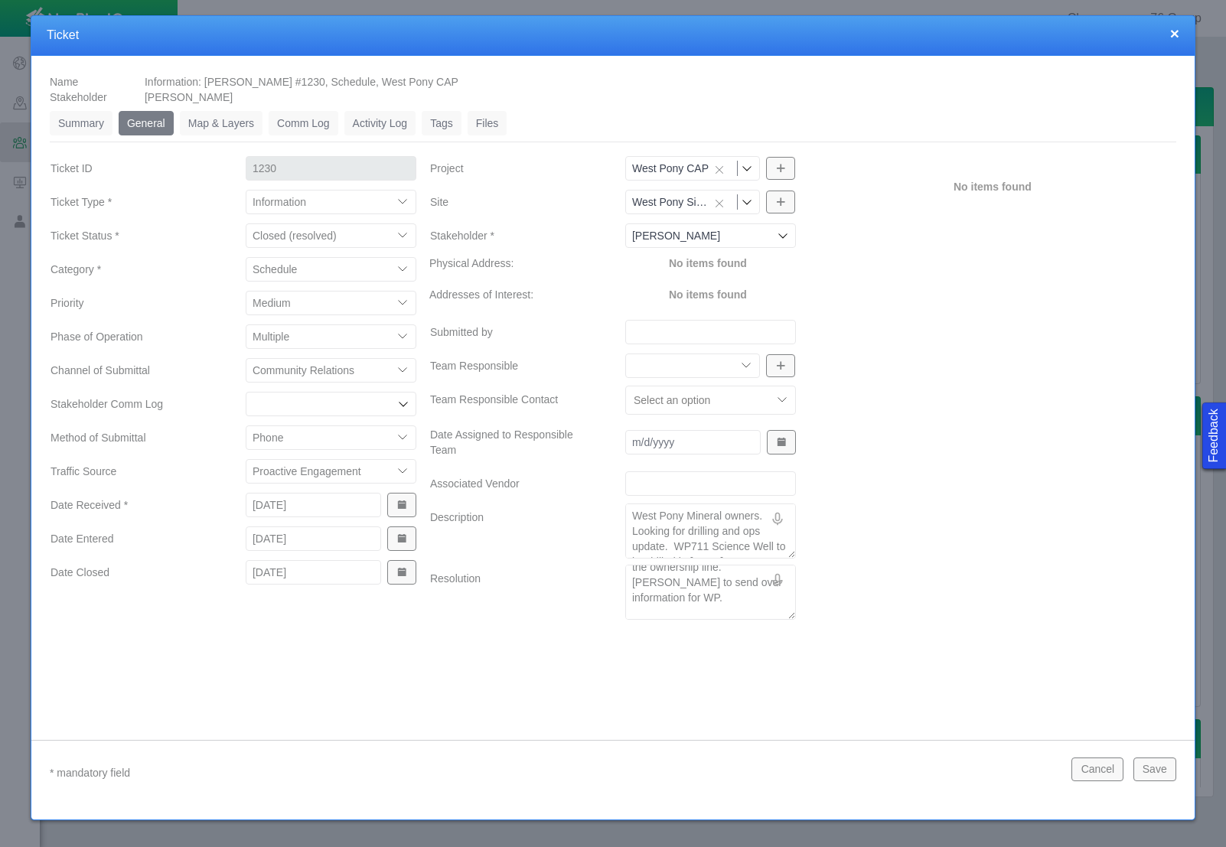
type textarea "[PERSON_NAME] to email her a DP map of WP and the info for the ownership line. …"
type textarea "x"
type textarea "[PERSON_NAME] to email her a DP map of WP and the info for the ownership line. …"
type textarea "x"
type textarea "[PERSON_NAME] to email her a DP map of WP and the info for the ownership line. …"
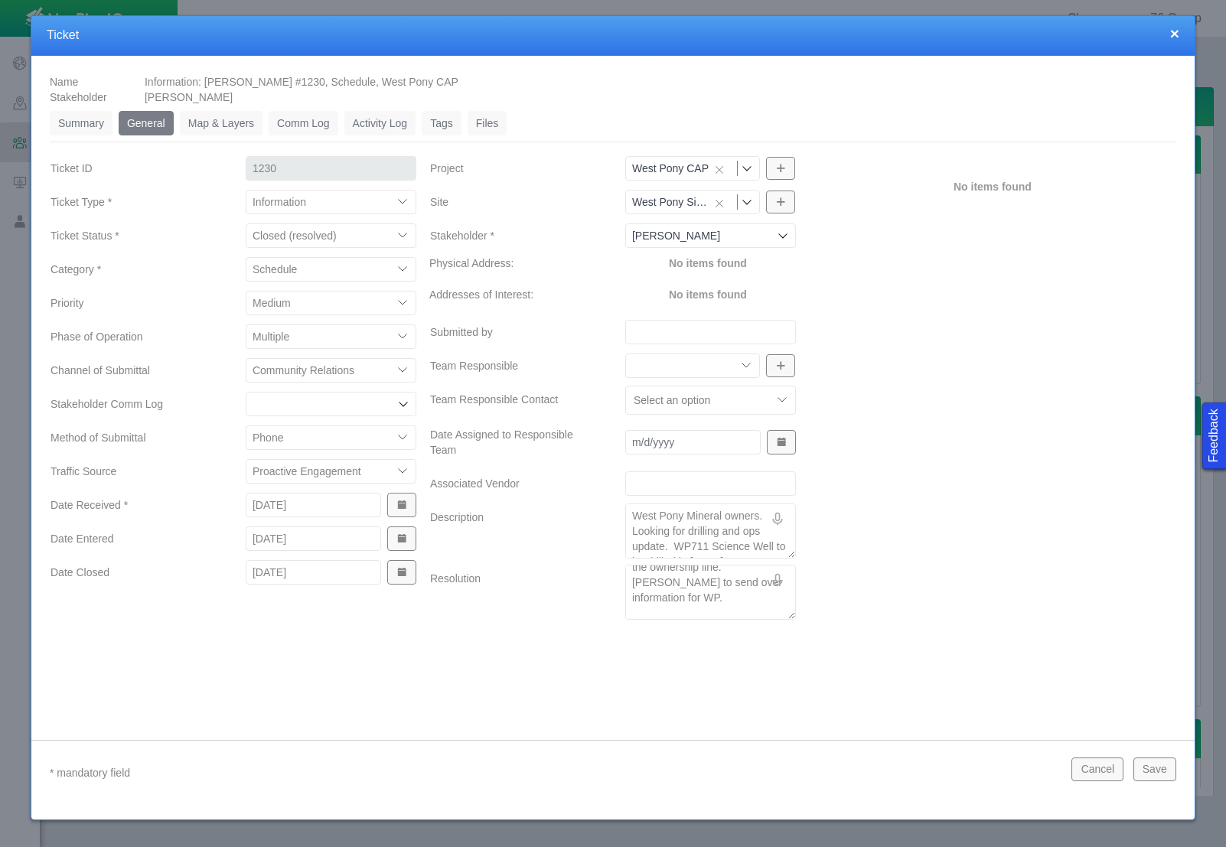
type textarea "x"
type textarea "[PERSON_NAME] to email her a DP map of WP and the info for the ownership line. …"
type textarea "x"
type textarea "[PERSON_NAME] to email her a DP map of WP and the info for the ownership line. …"
type textarea "x"
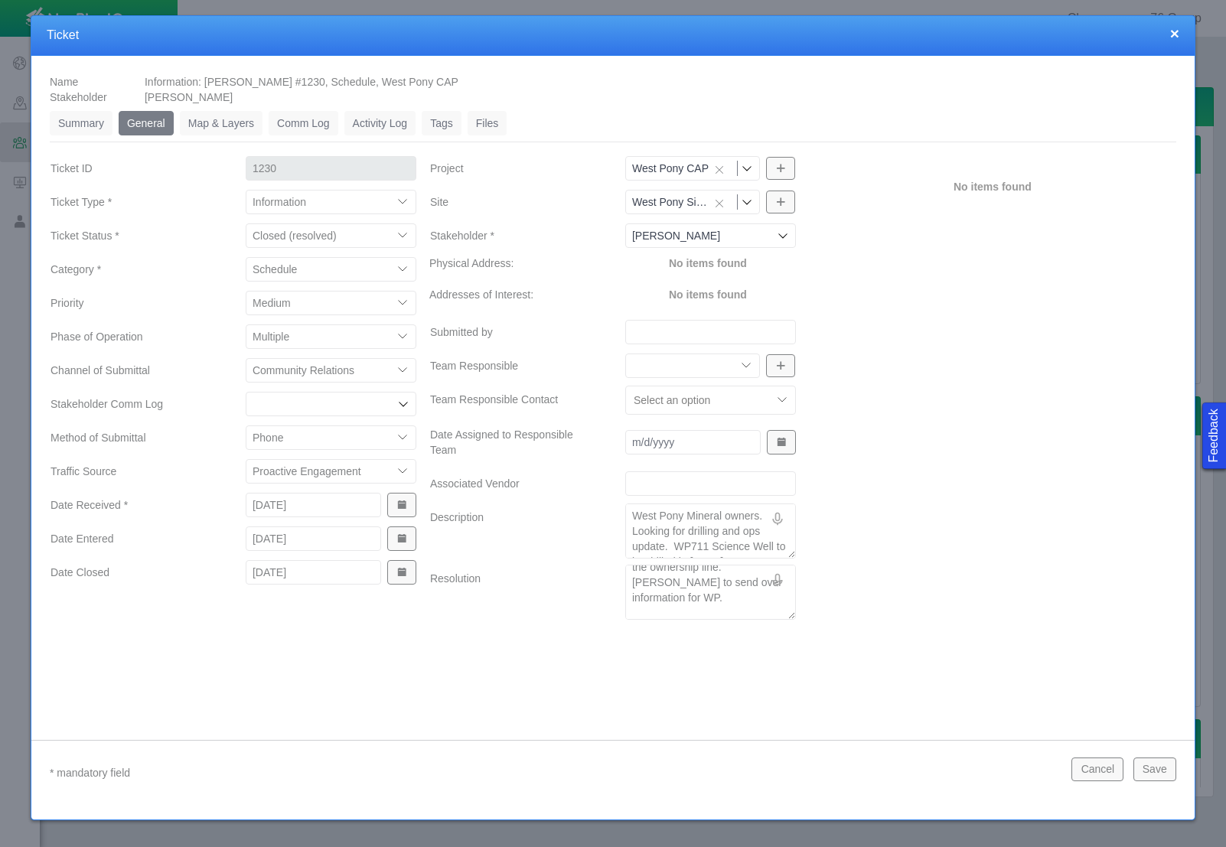
type textarea "[PERSON_NAME] to email her a DP map of WP and the info for the ownership line. …"
type textarea "x"
type textarea "[PERSON_NAME] to email her a DP map of WP and the info for the ownership line. …"
type textarea "x"
type textarea "[PERSON_NAME] to email her a DP map of WP and the info for the ownership line. …"
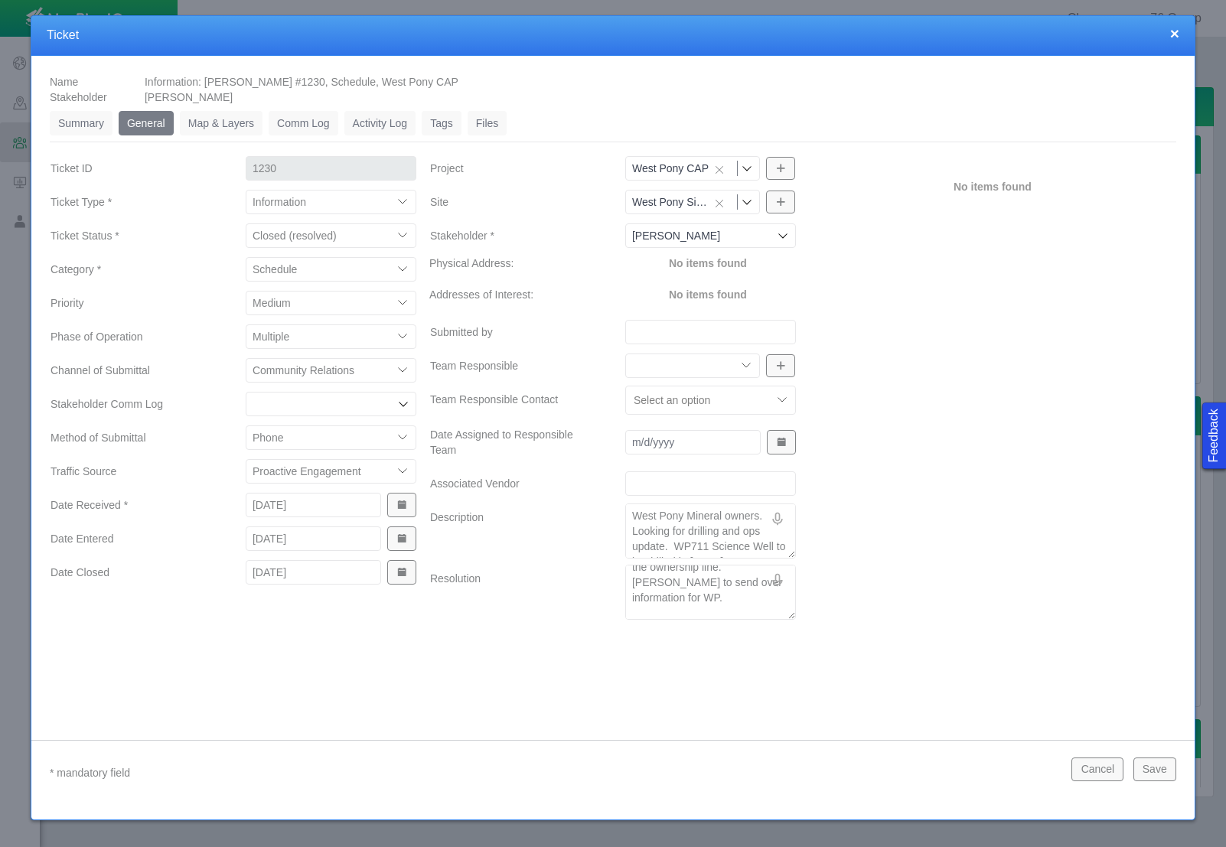
type textarea "x"
type textarea "[PERSON_NAME] to email her a DP map of WP and the info for the ownership line. …"
type textarea "x"
type textarea "[PERSON_NAME] to email her a DP map of WP and the info for the ownership line. …"
type textarea "x"
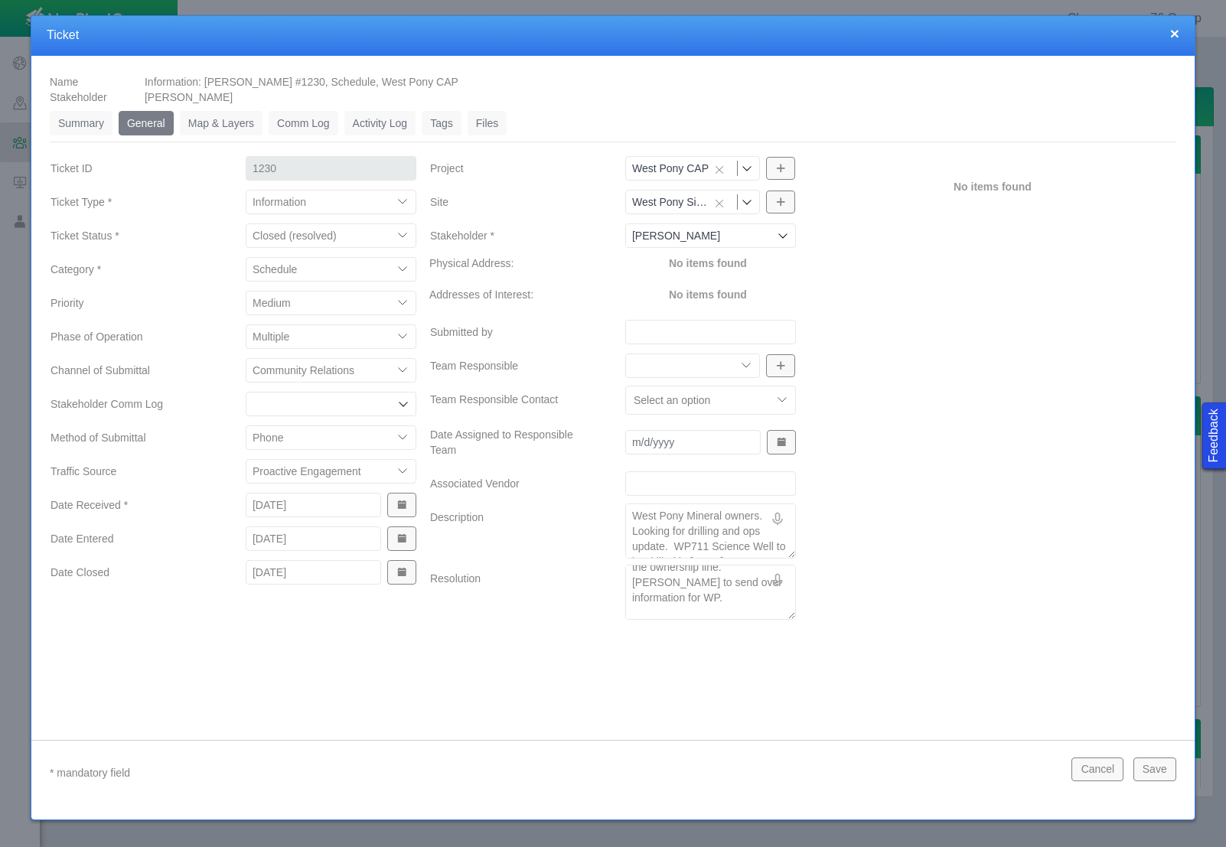
type textarea "[PERSON_NAME] to email her a DP map of WP and the info for the ownership line. …"
type textarea "x"
type textarea "[PERSON_NAME] to email her a DP map of WP and the info for the ownership line. …"
type textarea "x"
type textarea "[PERSON_NAME] to email her a DP map of WP and the info for the ownership line. …"
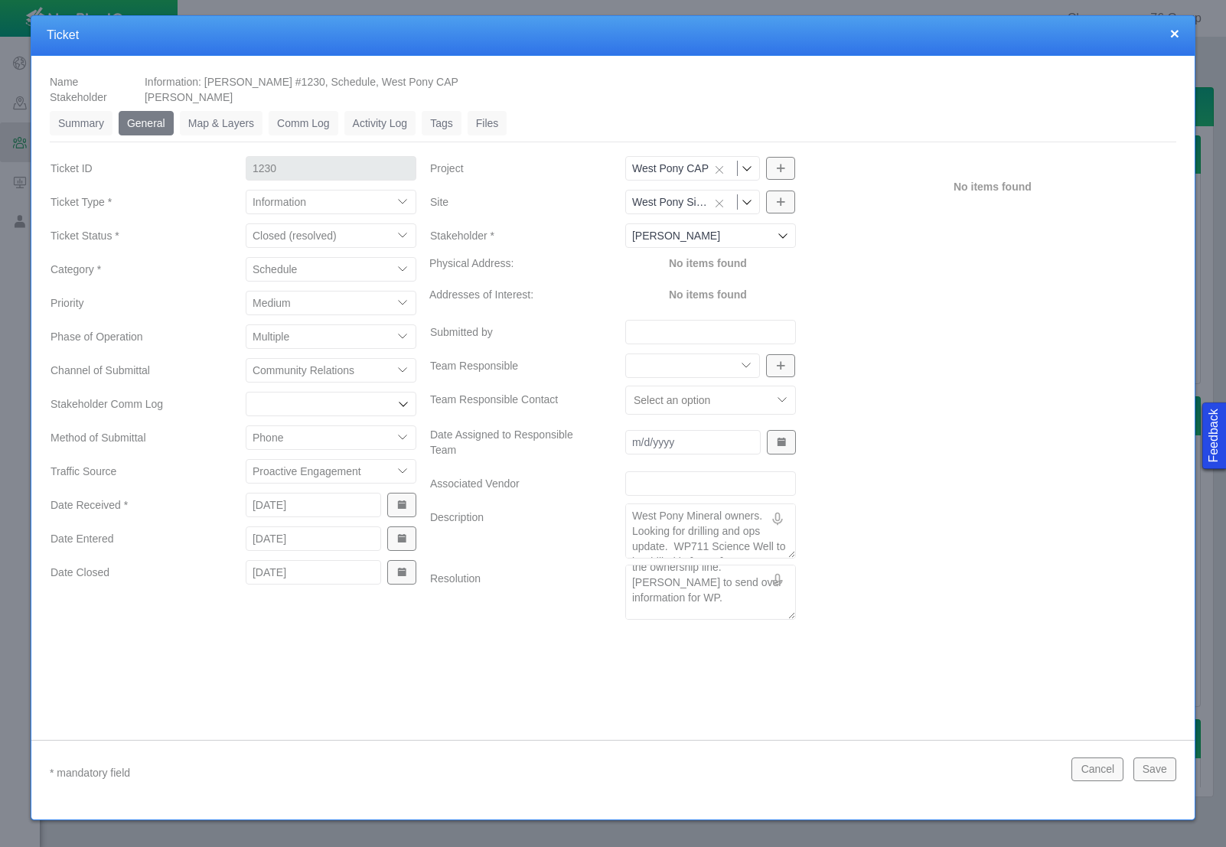
type textarea "x"
type textarea "[PERSON_NAME] to email her a DP map of WP and the info for the ownership line. …"
type textarea "x"
type textarea "[PERSON_NAME] to email her a DP map of WP and the info for the ownership line. …"
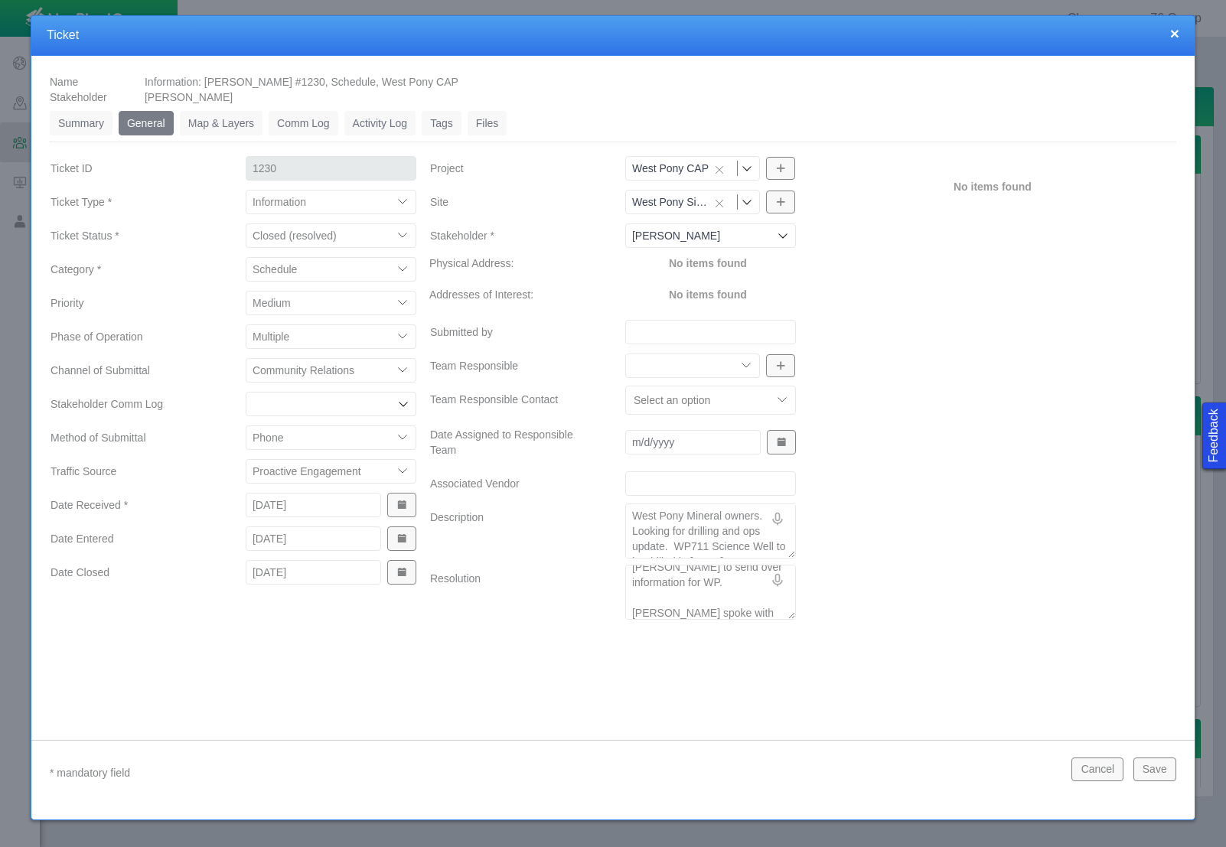
type textarea "x"
type textarea "[PERSON_NAME] to email her a DP map of WP and the info for the ownership line. …"
type textarea "x"
type textarea "[PERSON_NAME] to email her a DP map of WP and the info for the ownership line. …"
type textarea "x"
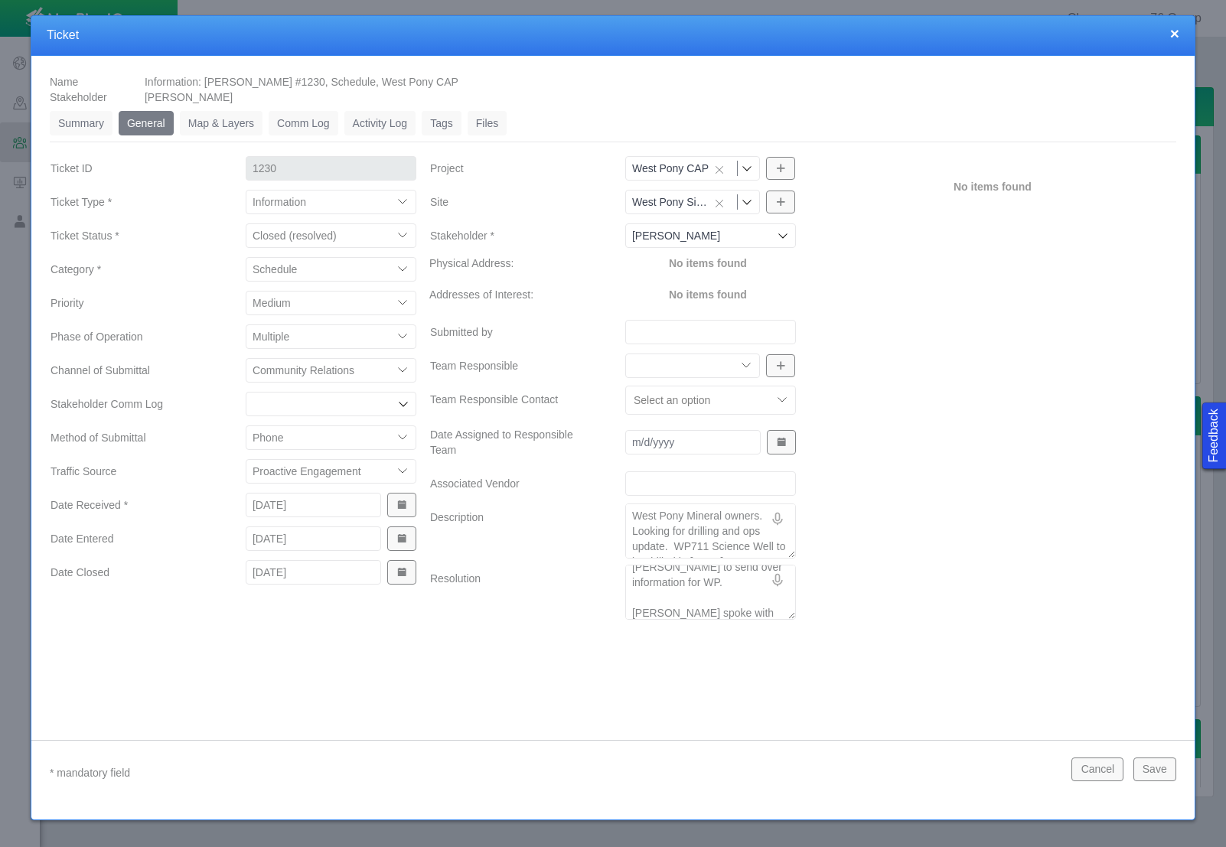
type textarea "[PERSON_NAME] to email her a DP map of WP and the info for the ownership line. …"
type textarea "x"
type textarea "[PERSON_NAME] to email her a DP map of WP and the info for the ownership line. …"
type textarea "x"
type textarea "[PERSON_NAME] to email her a DP map of WP and the info for the ownership line. …"
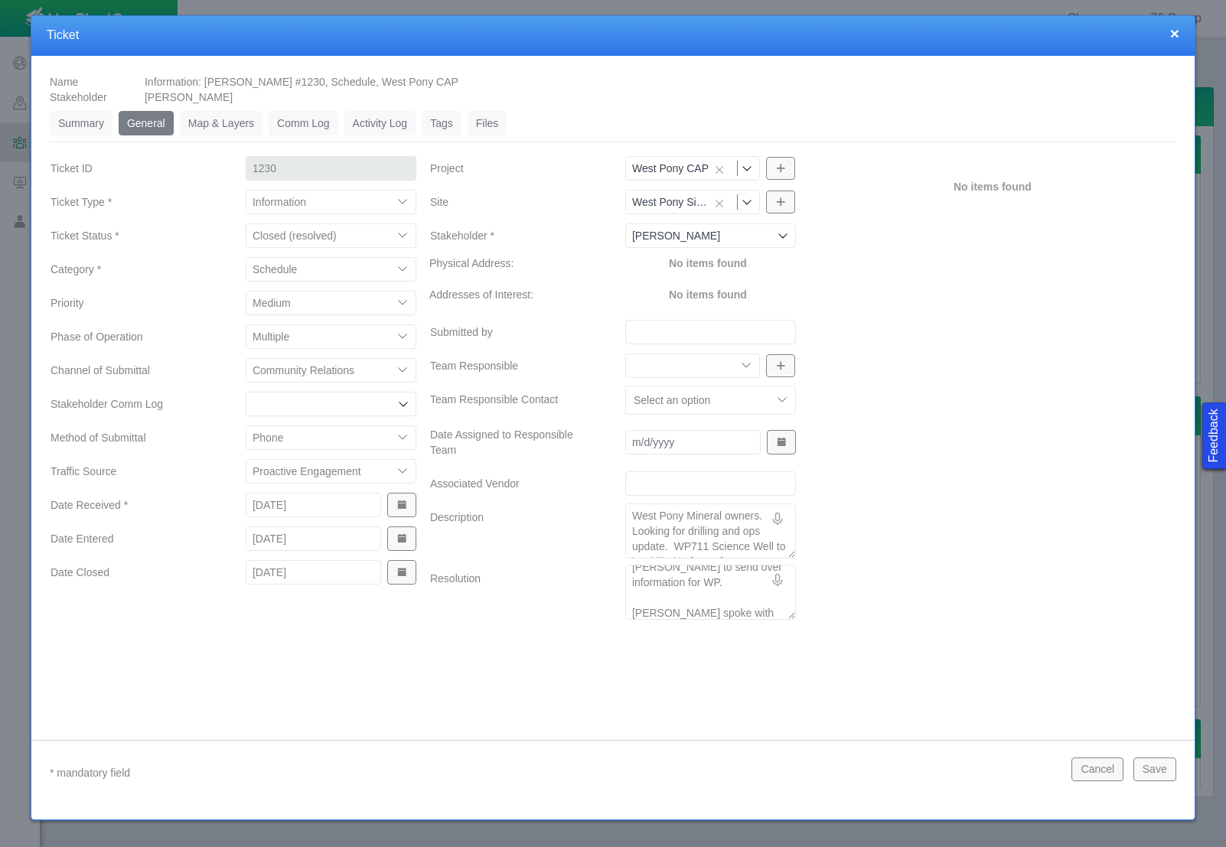
type textarea "x"
type textarea "[PERSON_NAME] to email her a DP map of WP and the info for the ownership line. …"
type textarea "x"
type textarea "[PERSON_NAME] to email her a DP map of WP and the info for the ownership line. …"
type textarea "x"
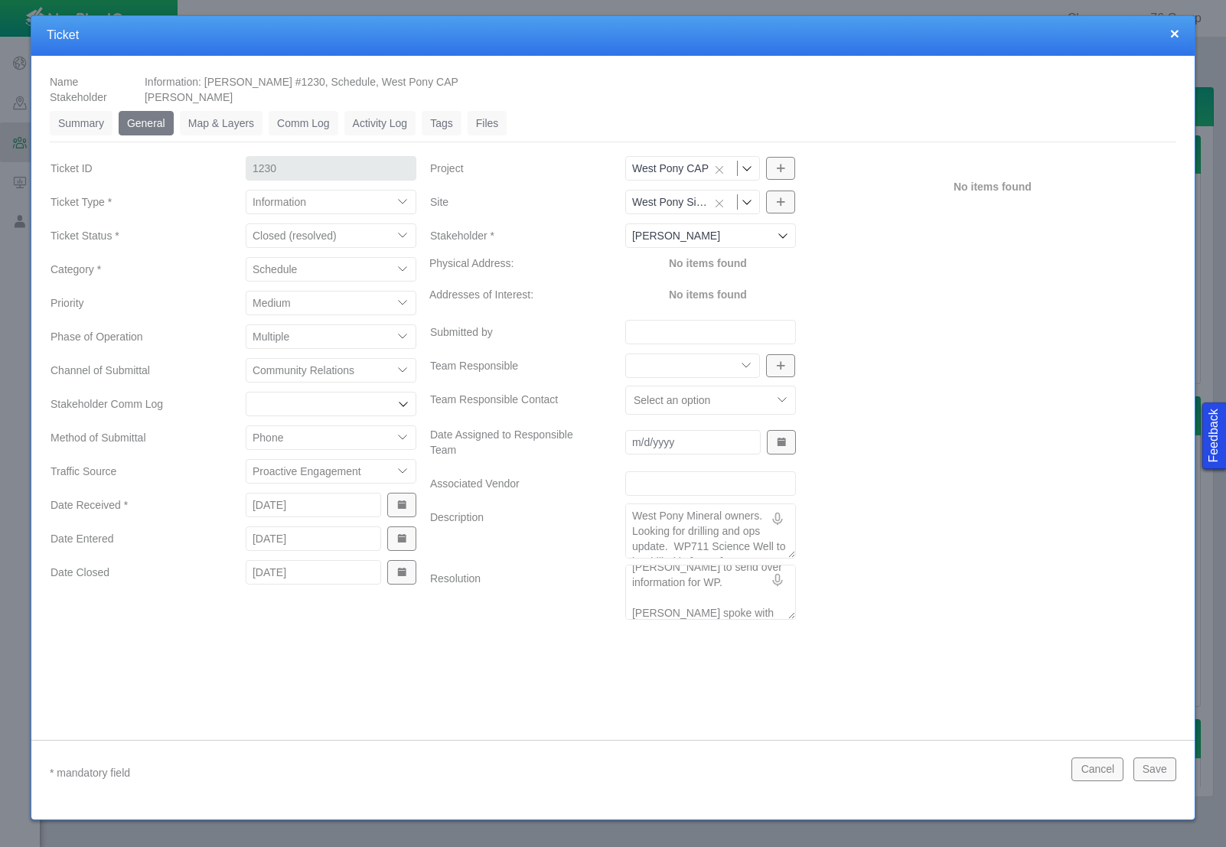
type textarea "[PERSON_NAME] to email her a DP map of WP and the info for the ownership line. …"
type textarea "x"
type textarea "[PERSON_NAME] to email her a DP map of WP and the info for the ownership line. …"
type textarea "x"
type textarea "[PERSON_NAME] to email her a DP map of WP and the info for the ownership line. …"
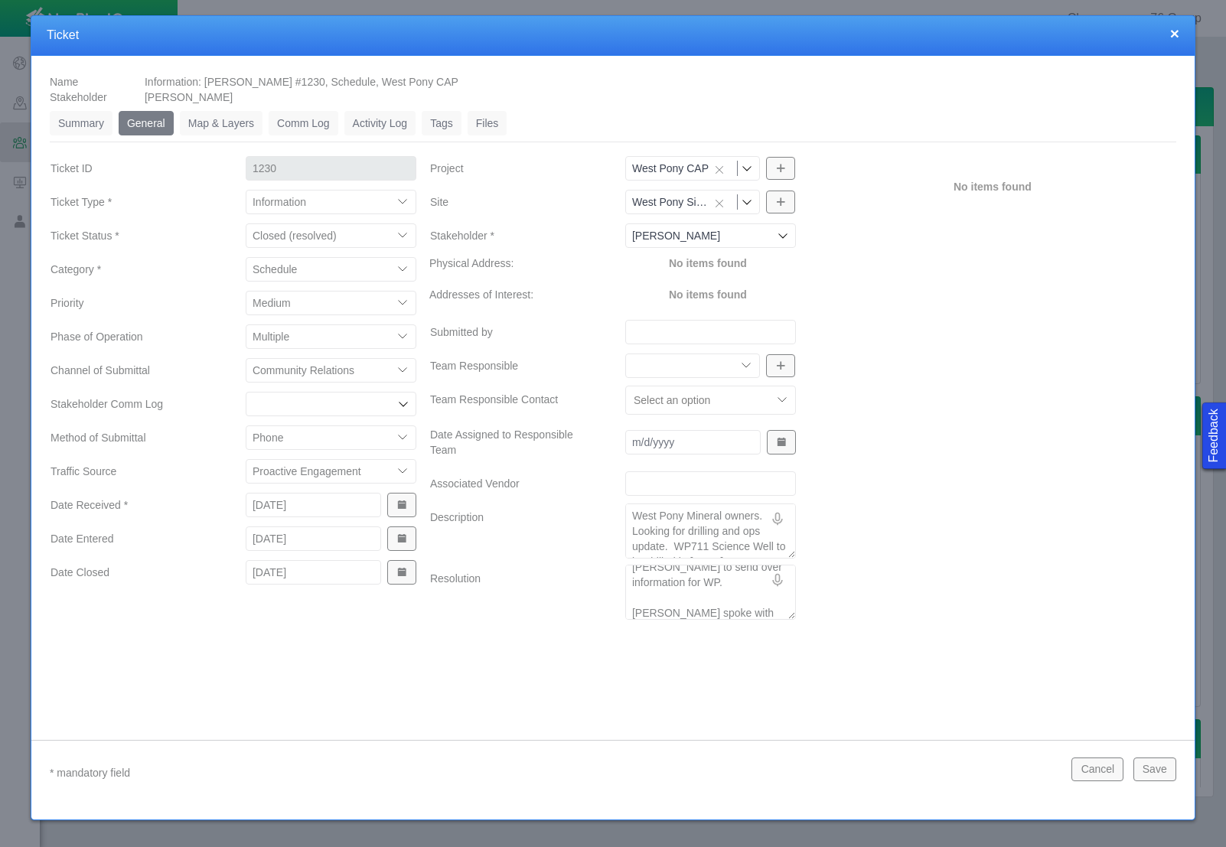
type textarea "x"
type textarea "[PERSON_NAME] to email her a DP map of WP and the info for the ownership line. …"
type textarea "x"
type textarea "[PERSON_NAME] to email her a DP map of WP and the info for the ownership line. …"
type textarea "x"
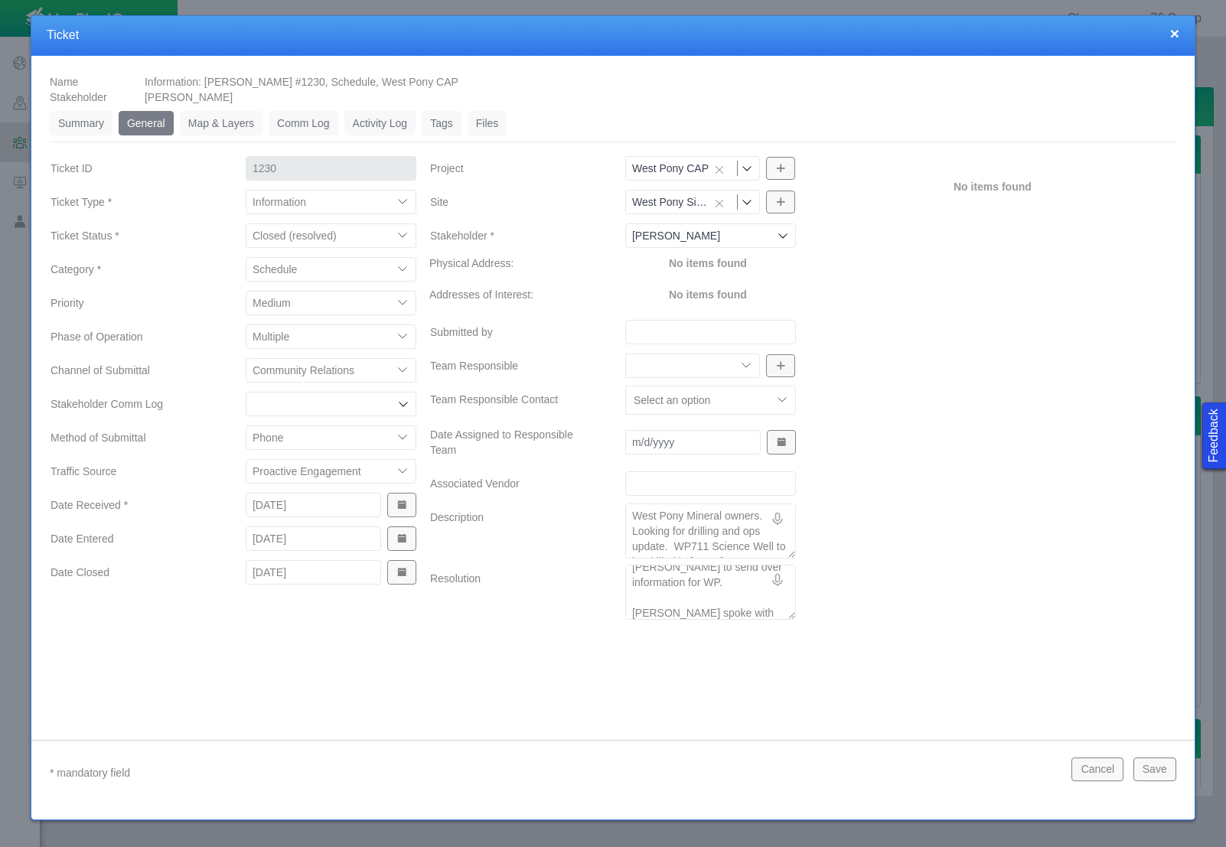
type textarea "[PERSON_NAME] to email her a DP map of WP and the info for the ownership line. …"
click at [1163, 776] on button "Save" at bounding box center [1154, 769] width 43 height 23
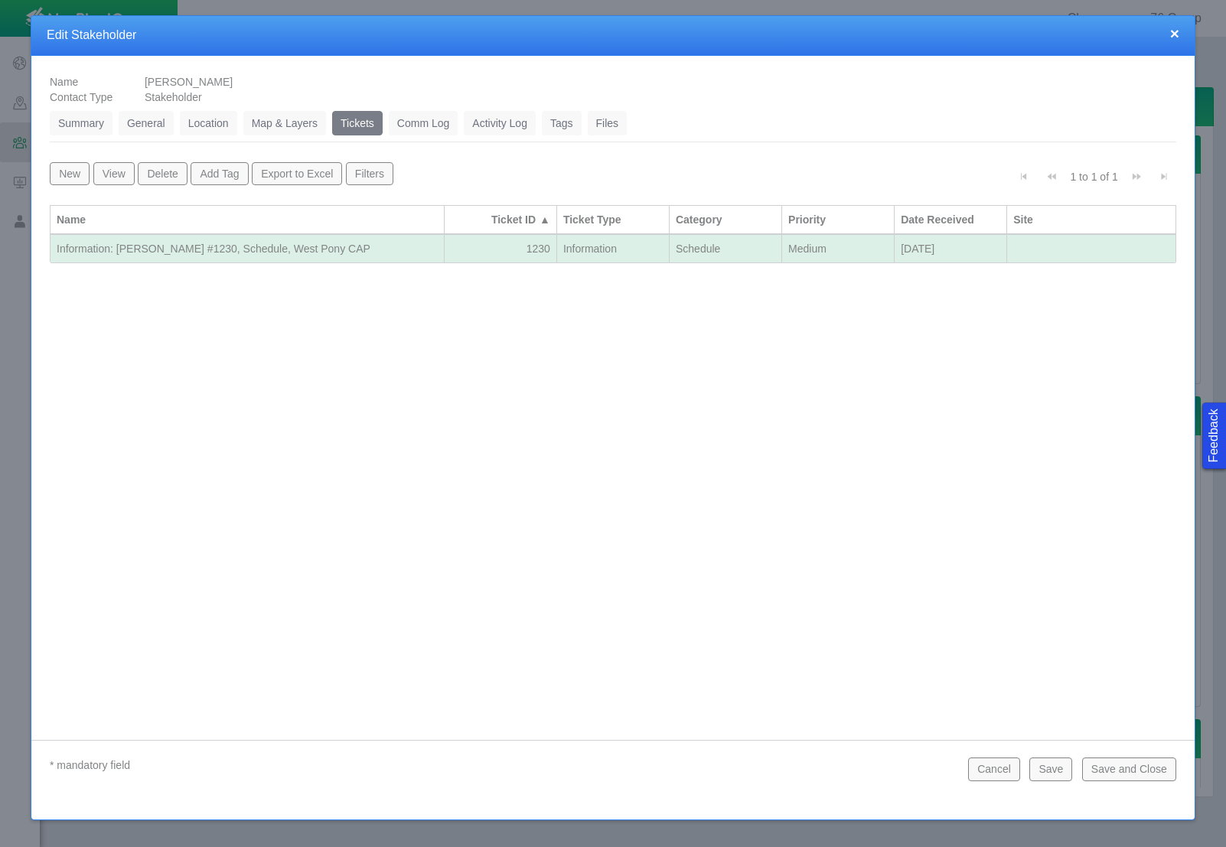
click at [1133, 773] on button "Save and Close" at bounding box center [1129, 769] width 94 height 23
